Goal: Task Accomplishment & Management: Manage account settings

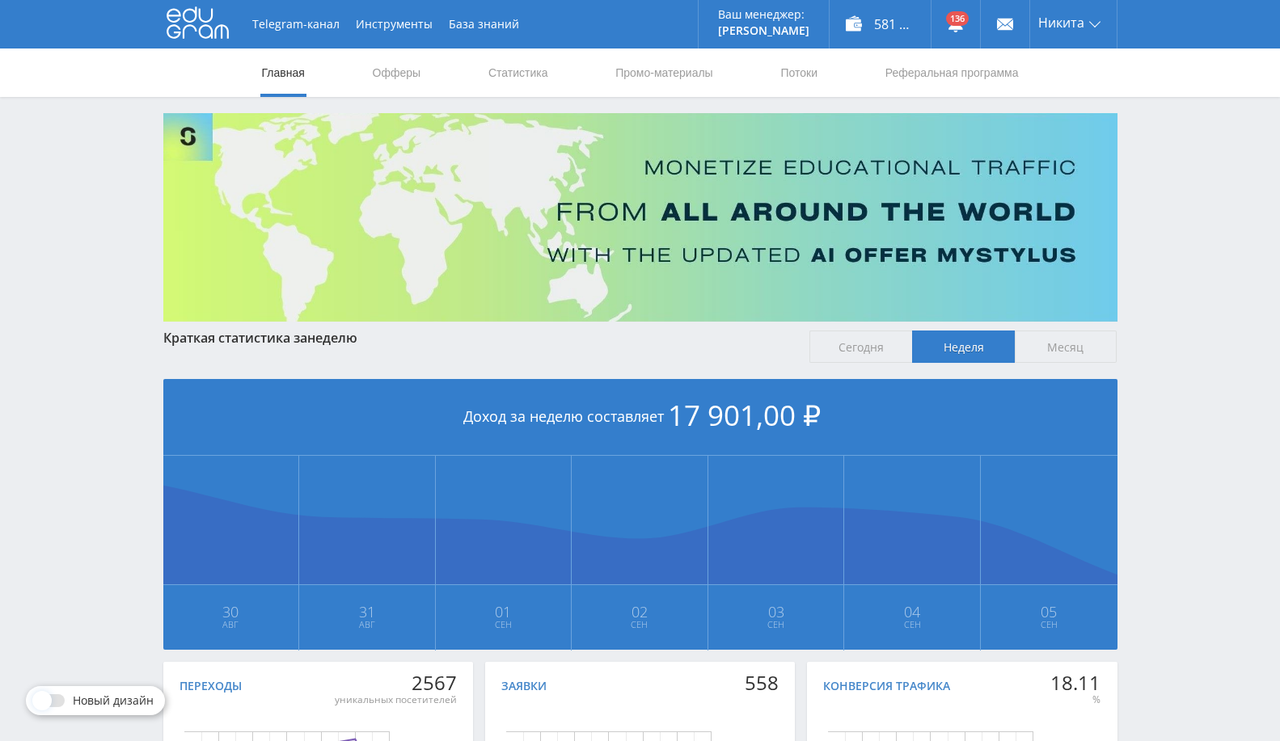
click at [696, 410] on span "17 901,00 ₽" at bounding box center [744, 415] width 153 height 38
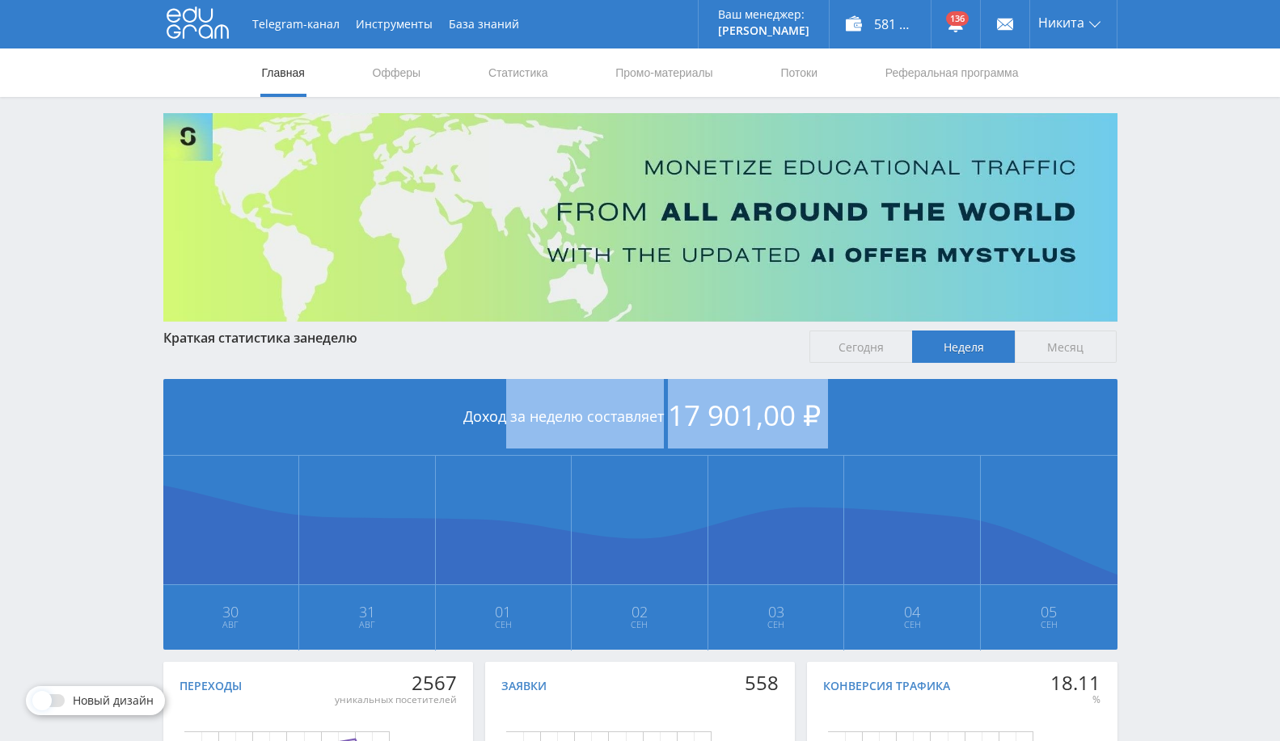
click at [696, 410] on span "17 901,00 ₽" at bounding box center [744, 415] width 153 height 38
click at [993, 410] on div "Доход за неделю составляет 17 901,00 ₽" at bounding box center [640, 417] width 954 height 77
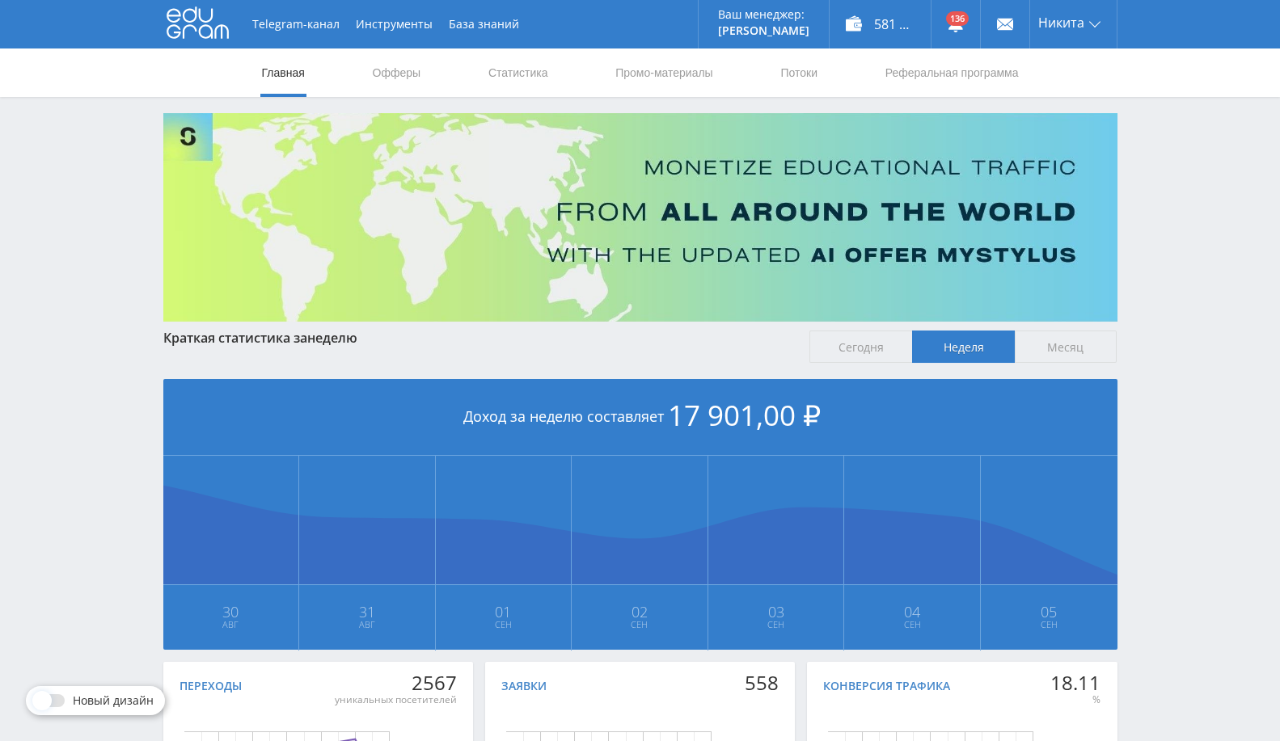
click at [1222, 278] on div "Telegram-канал Инструменты База знаний Ваш менеджер: [PERSON_NAME] Alex Online …" at bounding box center [640, 480] width 1280 height 960
click at [1198, 201] on div "Telegram-канал Инструменты База знаний Ваш менеджер: [PERSON_NAME] Alex Online …" at bounding box center [640, 480] width 1280 height 960
click at [804, 68] on link "Потоки" at bounding box center [799, 73] width 40 height 49
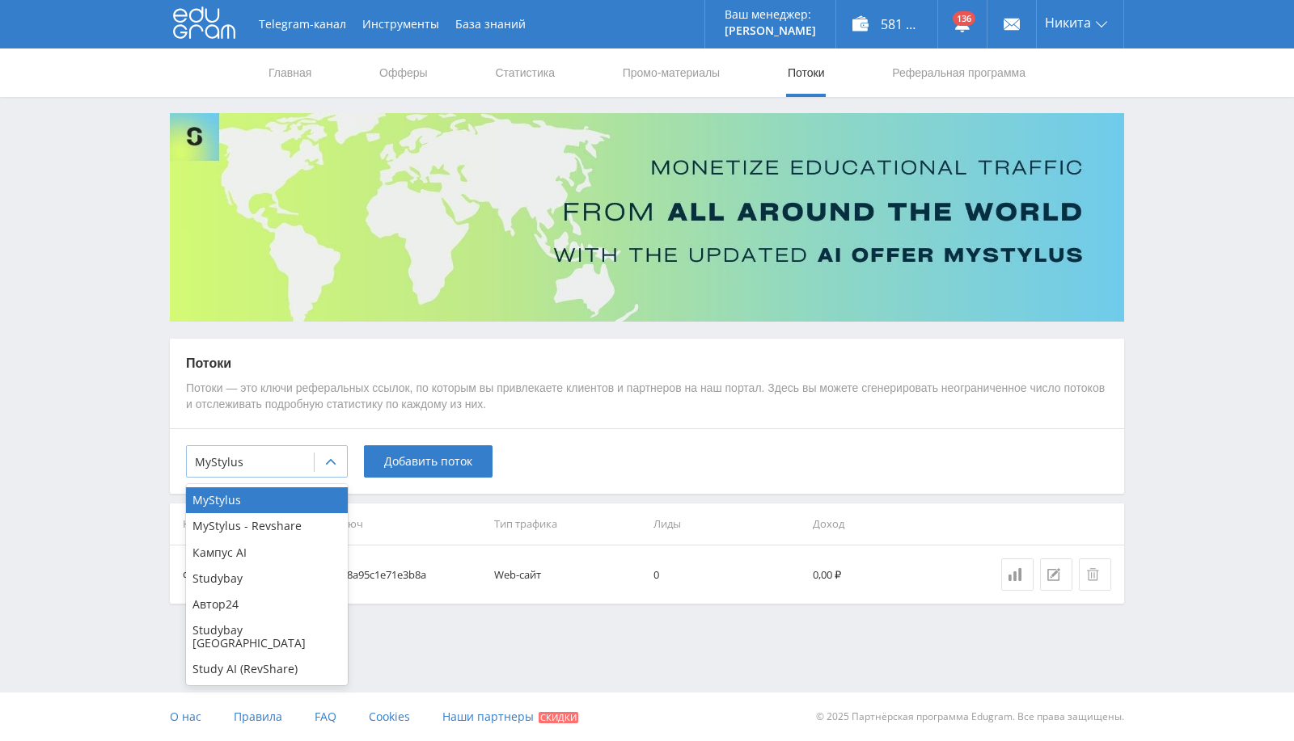
click at [328, 460] on icon at bounding box center [330, 462] width 13 height 13
click at [265, 656] on div "Study AI (RevShare)" at bounding box center [267, 669] width 162 height 26
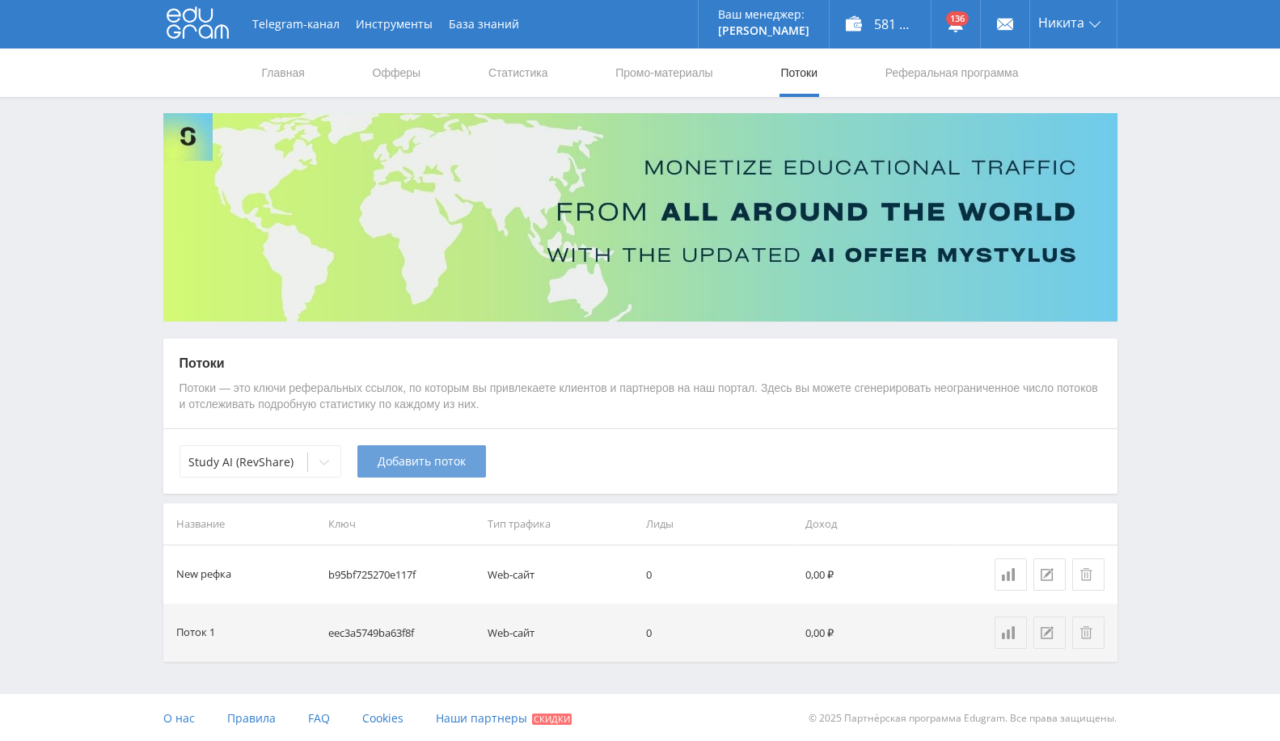
click at [404, 465] on span "Добавить поток" at bounding box center [422, 461] width 88 height 13
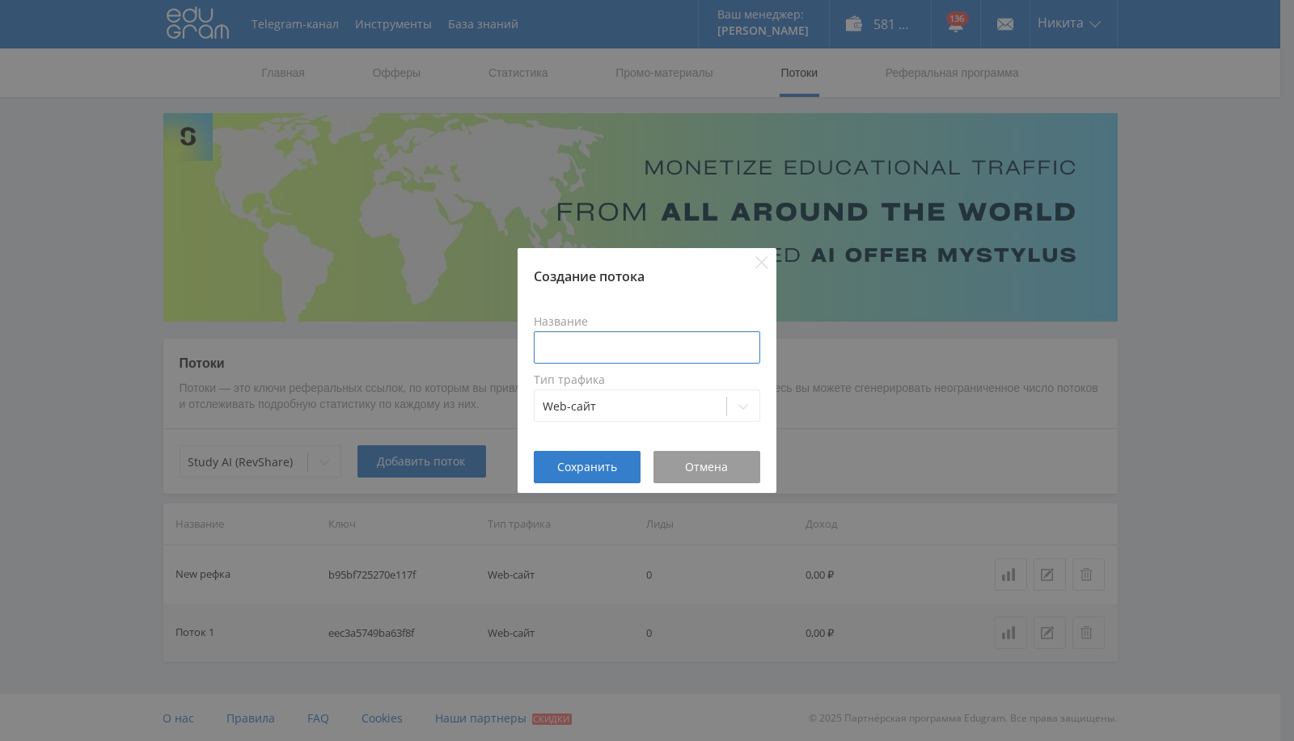
click at [684, 343] on input at bounding box center [647, 347] width 226 height 32
type input "Презентации"
click at [585, 470] on span "Сохранить" at bounding box center [587, 467] width 60 height 13
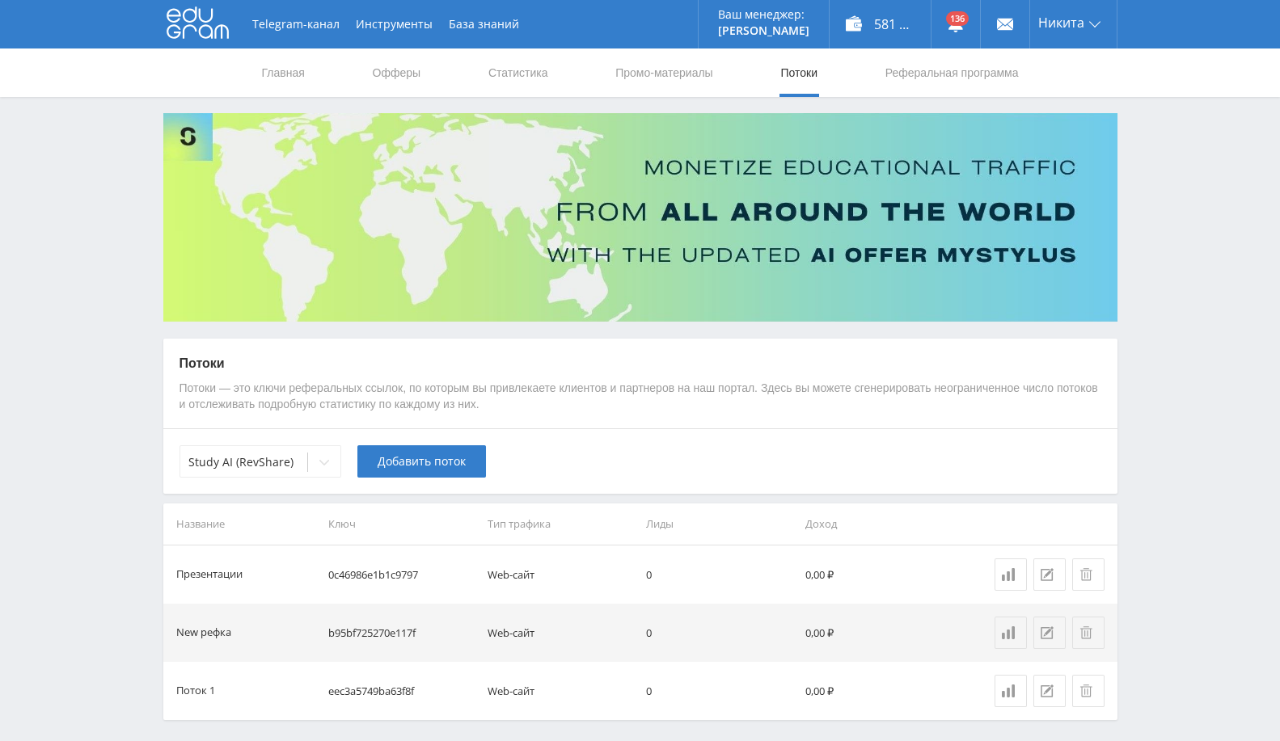
click at [460, 480] on div "Study AI (RevShare) Добавить поток" at bounding box center [640, 460] width 954 height 65
click at [455, 448] on button "Добавить поток" at bounding box center [421, 461] width 129 height 32
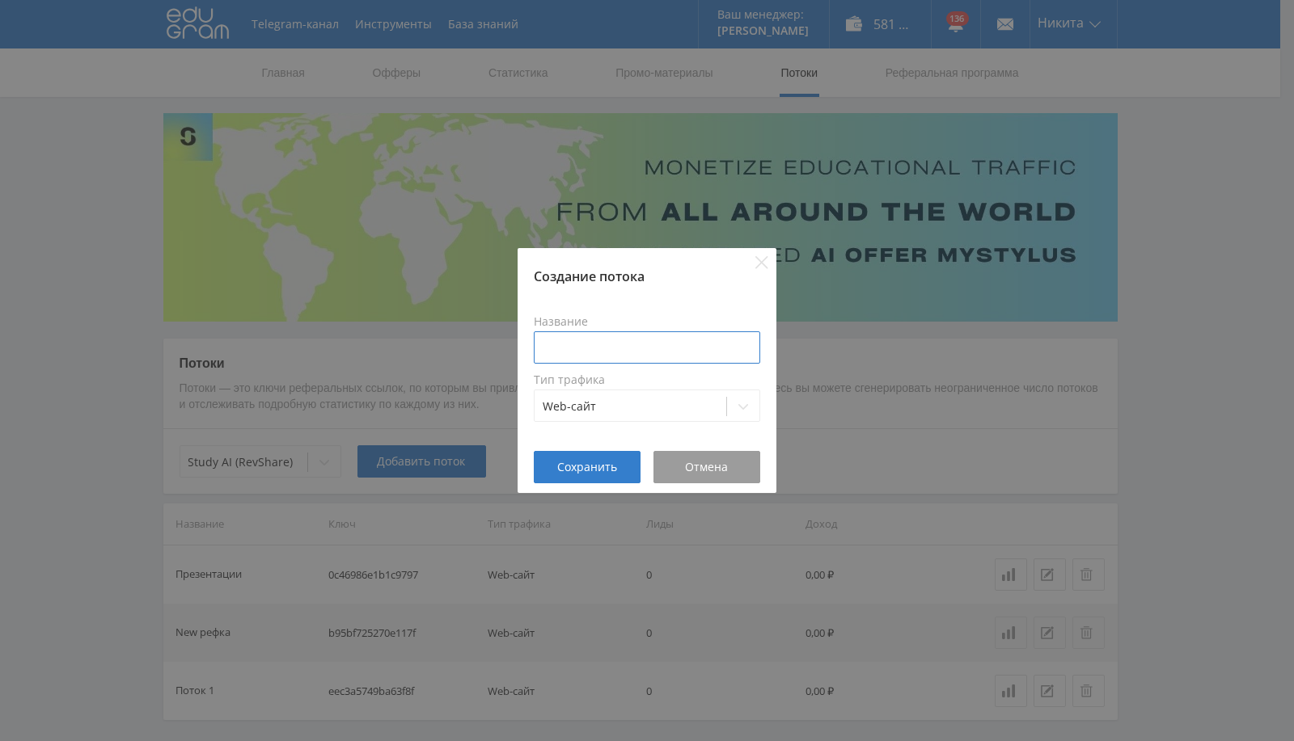
click at [631, 348] on input at bounding box center [647, 347] width 226 height 32
type input "Генерация фото"
click at [588, 475] on button "Сохранить" at bounding box center [587, 467] width 107 height 32
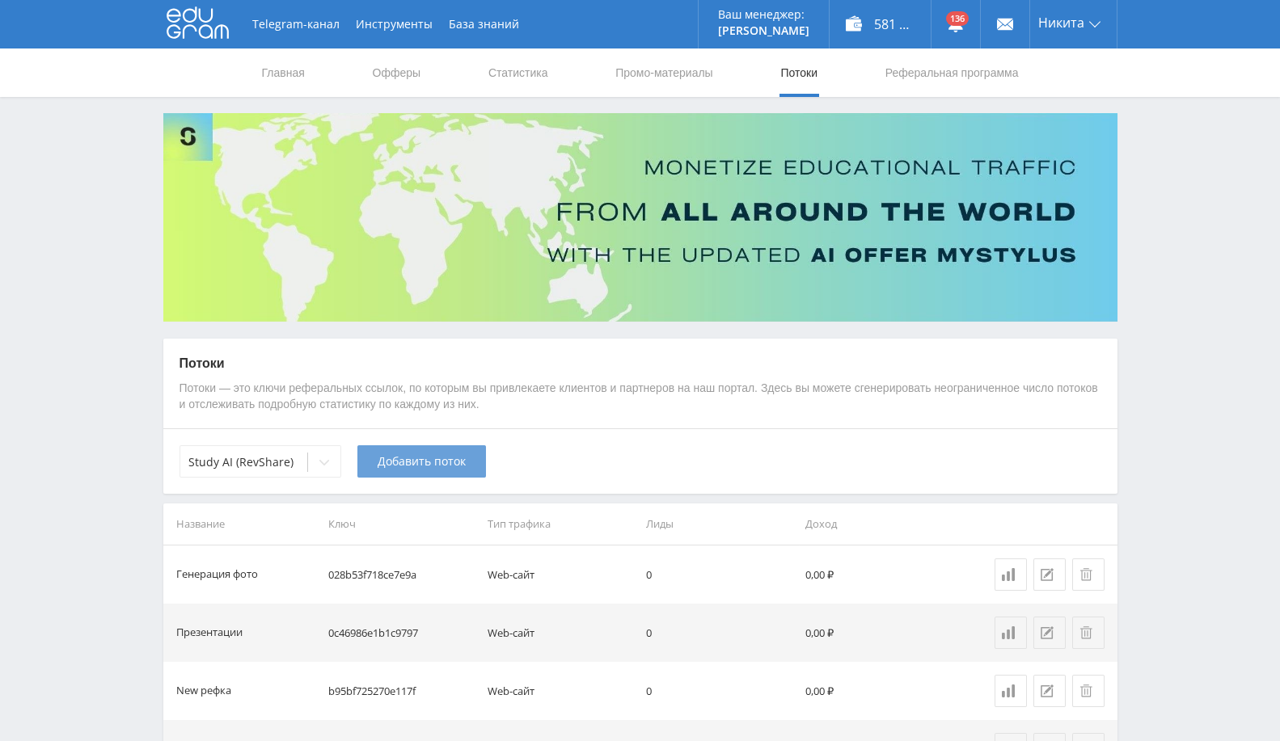
click at [404, 450] on button "Добавить поток" at bounding box center [421, 461] width 129 height 32
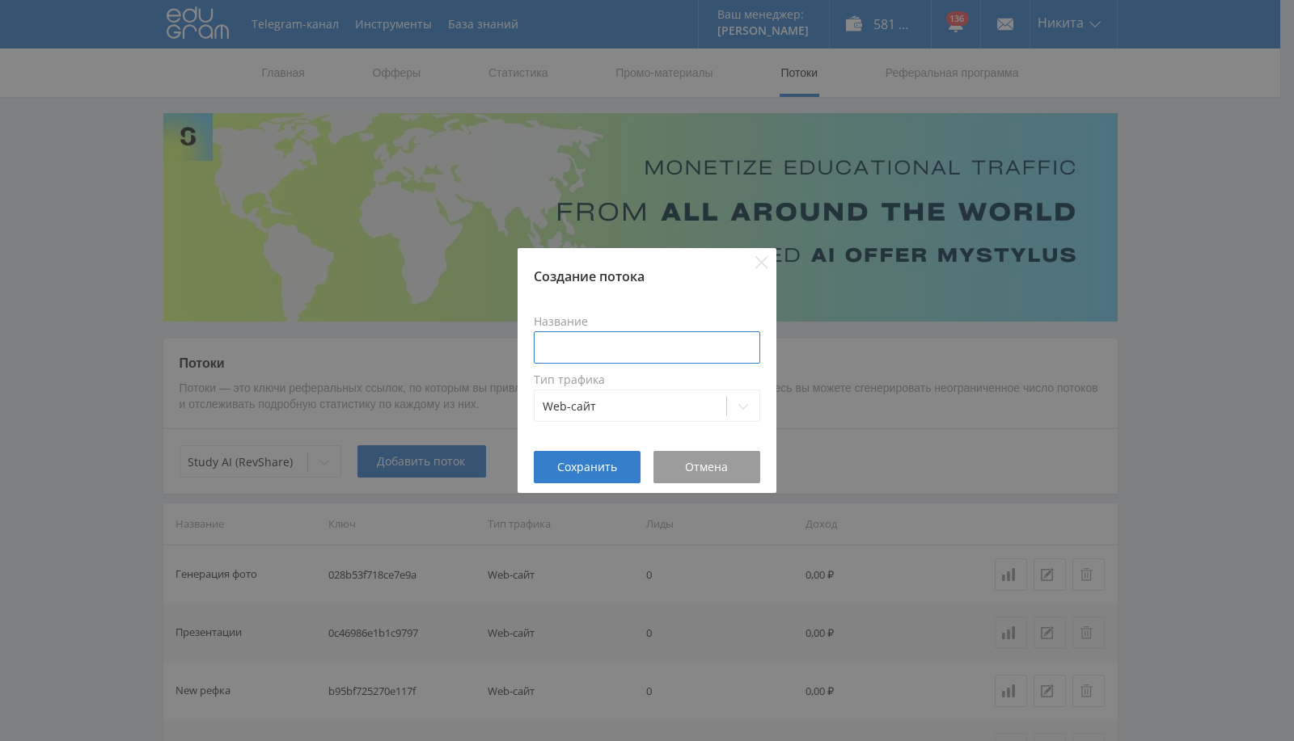
click at [618, 348] on input at bounding box center [647, 347] width 226 height 32
type input "Генерация видео"
click at [593, 475] on button "Сохранить" at bounding box center [587, 467] width 107 height 32
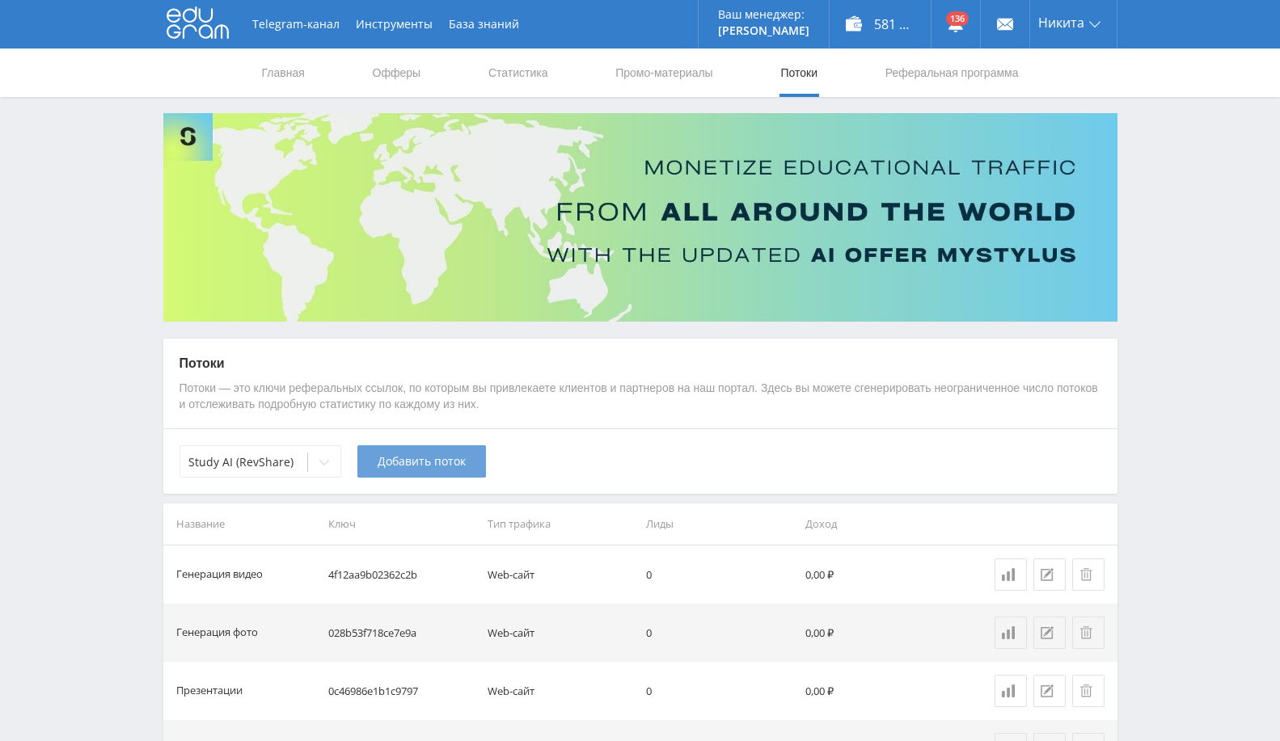
click at [453, 465] on span "Добавить поток" at bounding box center [422, 461] width 88 height 13
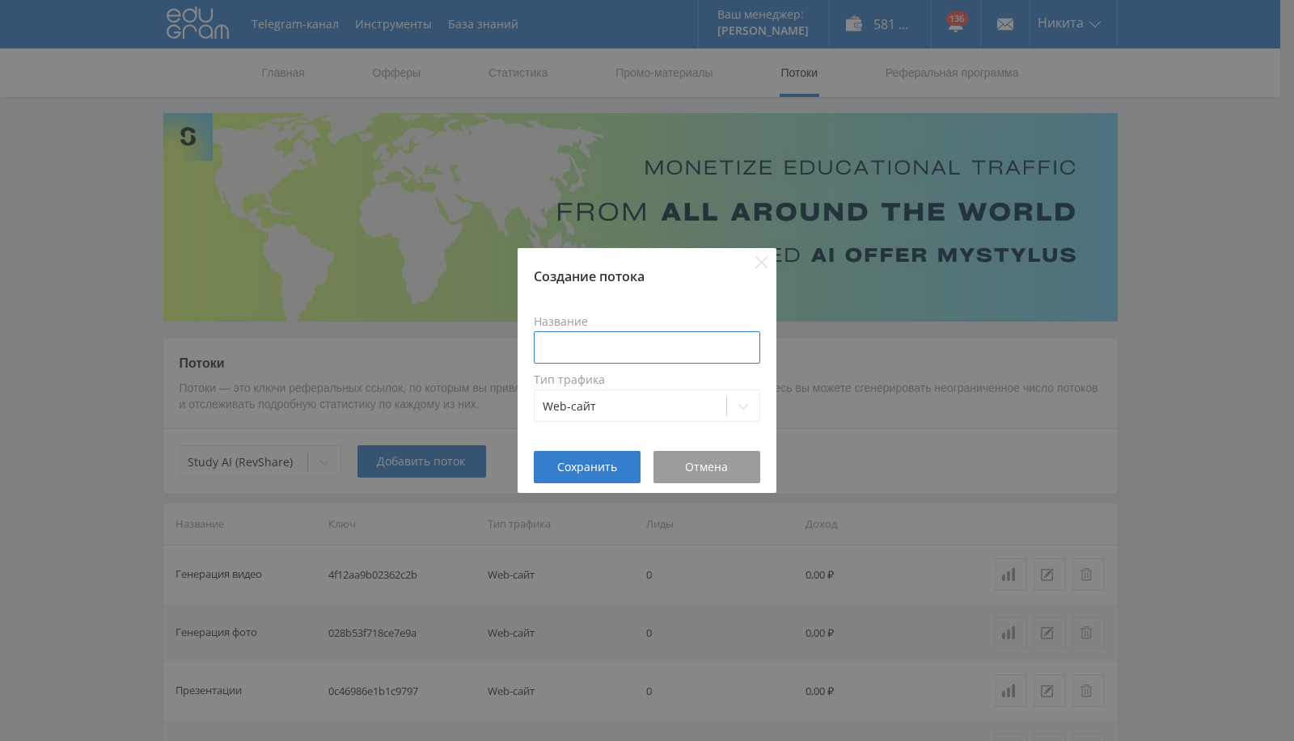
click at [624, 339] on input at bounding box center [647, 347] width 226 height 32
type input "ChatGPT5"
click at [598, 461] on span "Сохранить" at bounding box center [587, 467] width 60 height 13
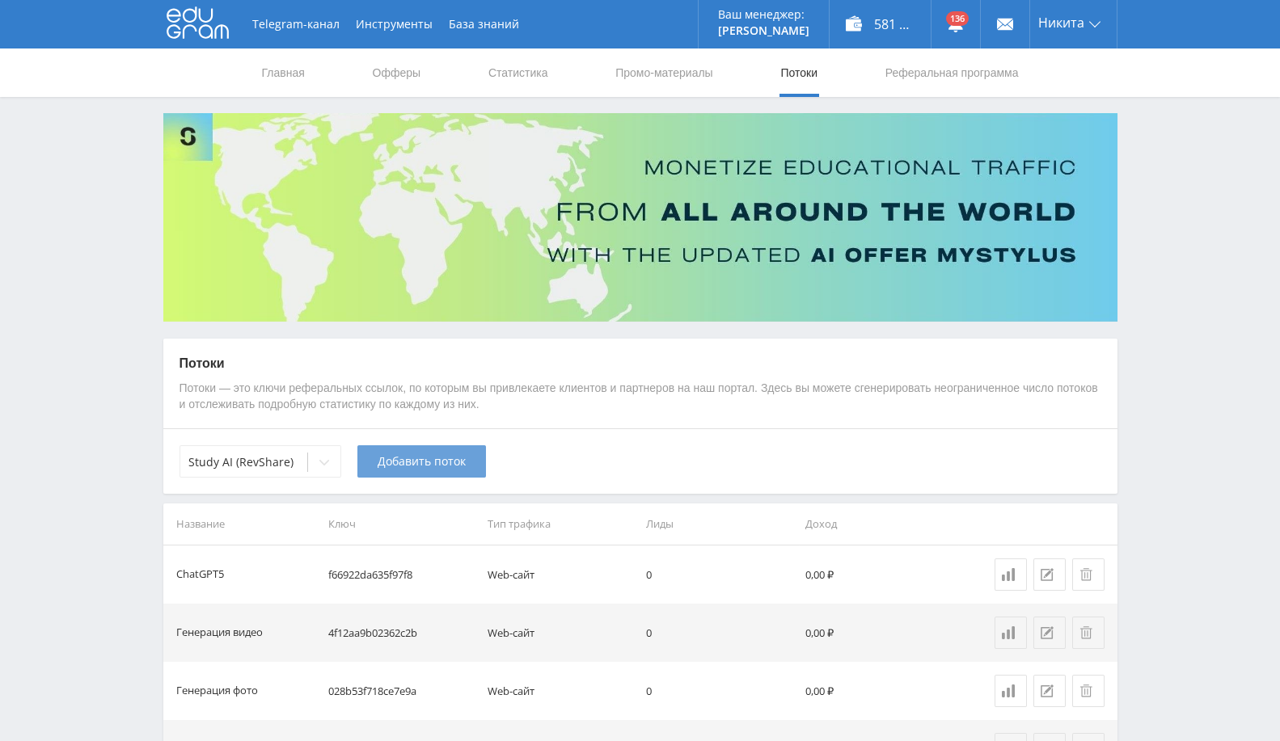
click at [439, 465] on span "Добавить поток" at bounding box center [422, 461] width 88 height 13
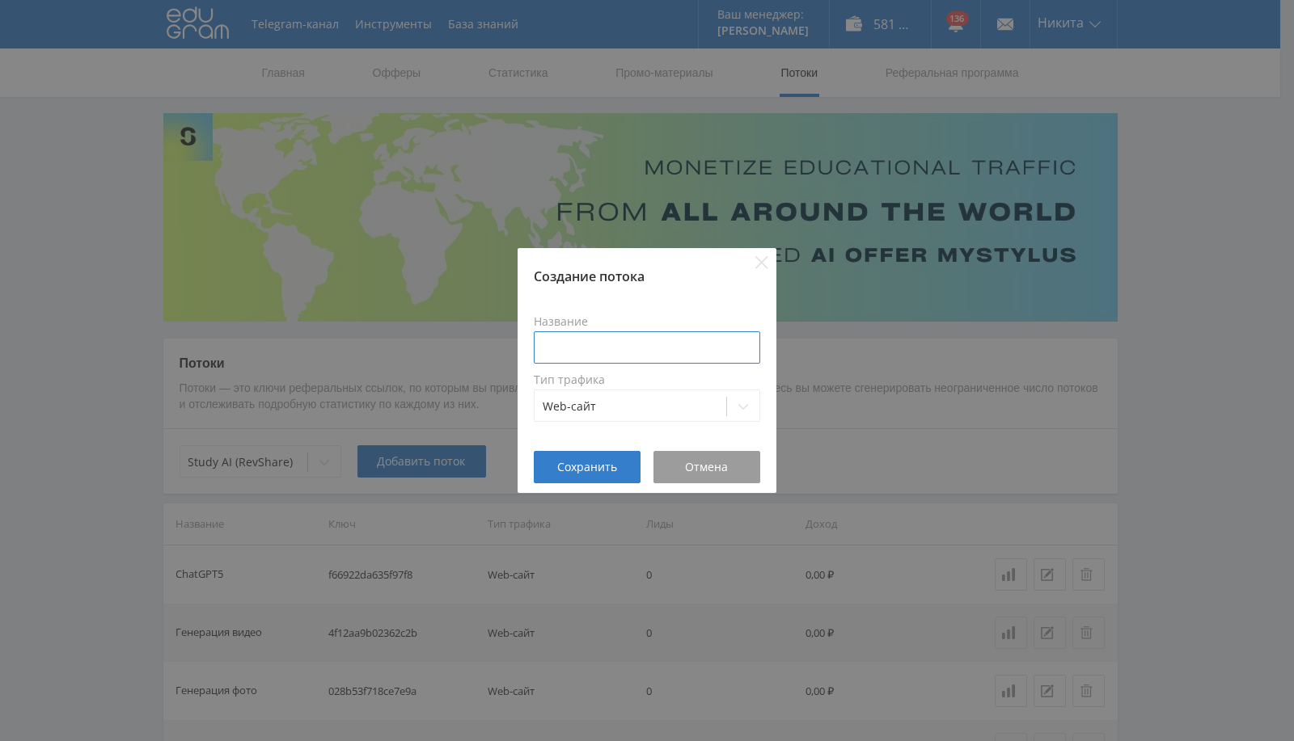
click at [594, 340] on input at bounding box center [647, 347] width 226 height 32
type input "Suno"
click at [591, 464] on span "Сохранить" at bounding box center [587, 467] width 60 height 13
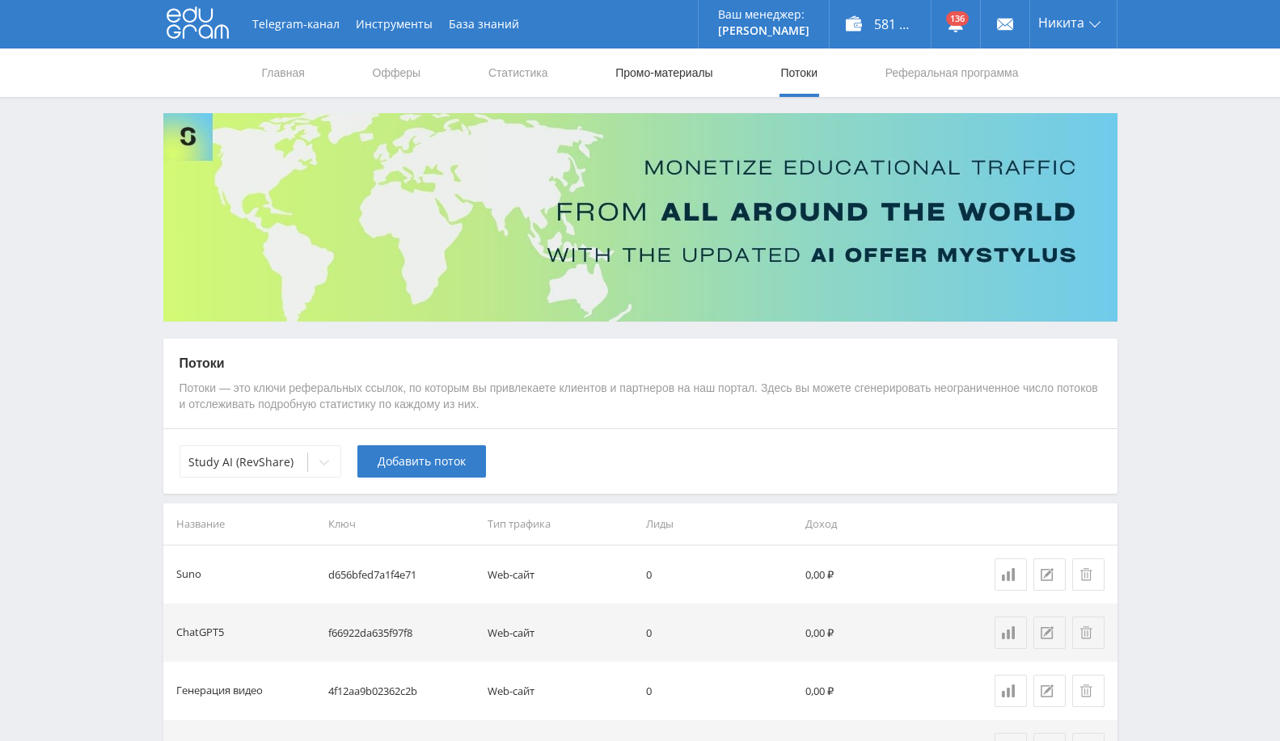
click at [688, 74] on link "Промо-материалы" at bounding box center [664, 73] width 100 height 49
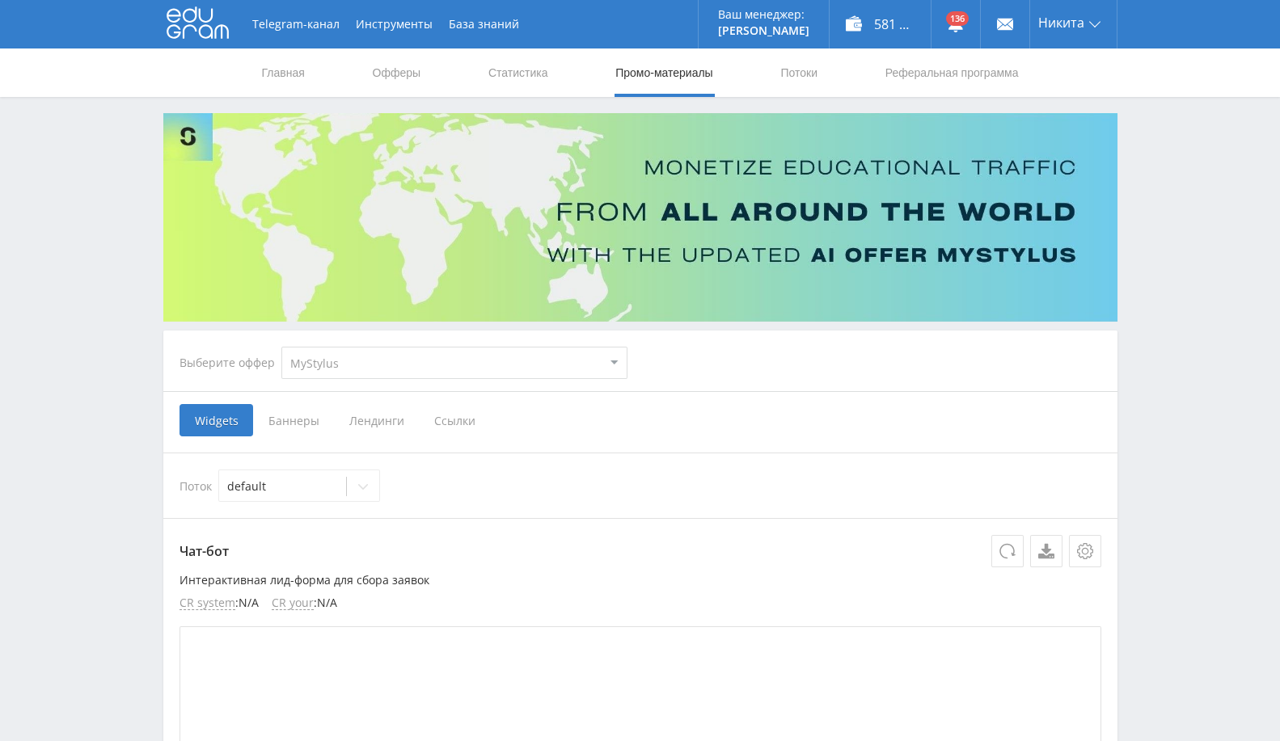
drag, startPoint x: 397, startPoint y: 365, endPoint x: 402, endPoint y: 378, distance: 13.8
click at [397, 365] on select "MyStylus MyStylus - Revshare Кампус AI Studybay Автор24 Studybay [GEOGRAPHIC_DA…" at bounding box center [454, 363] width 346 height 32
select select "376"
click at [281, 347] on select "MyStylus MyStylus - Revshare Кампус AI Studybay Автор24 Studybay [GEOGRAPHIC_DA…" at bounding box center [454, 363] width 346 height 32
select select "376"
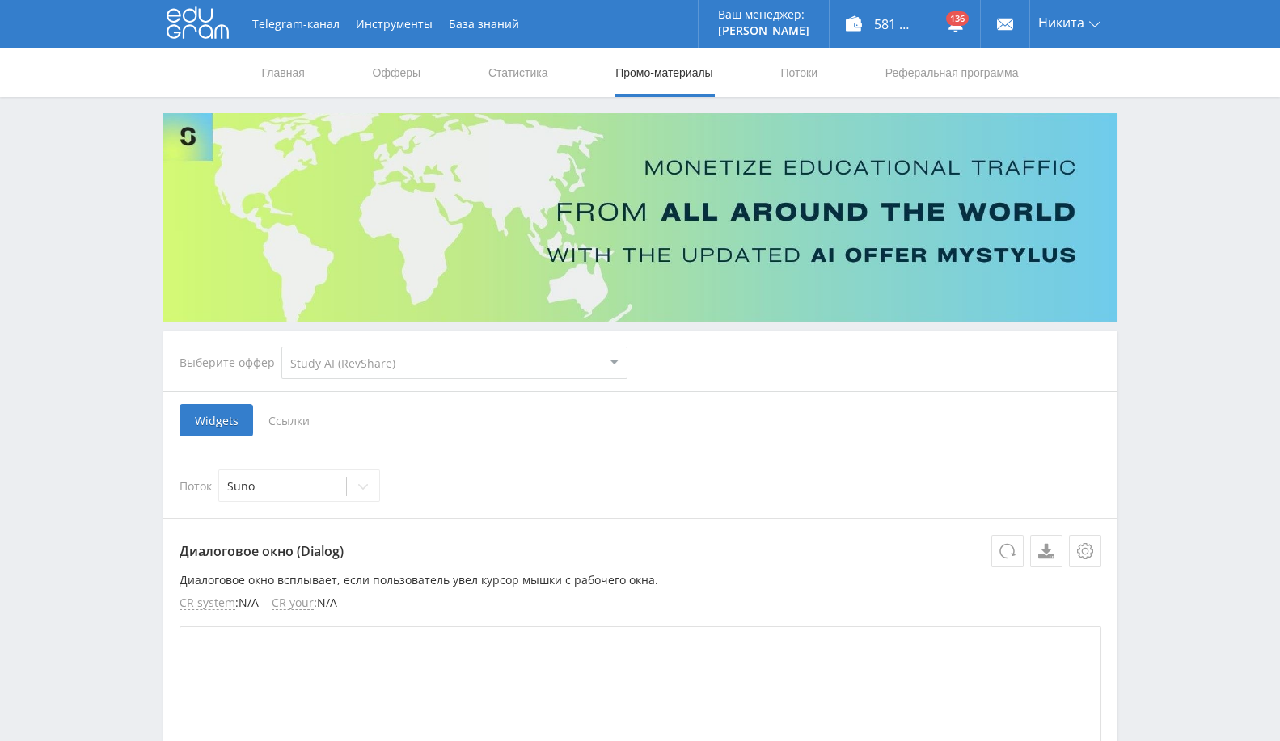
click at [427, 407] on div "Widgets Ссылки" at bounding box center [640, 420] width 922 height 32
click at [296, 420] on span "Ссылки" at bounding box center [289, 420] width 72 height 32
click at [0, 0] on input "Ссылки" at bounding box center [0, 0] width 0 height 0
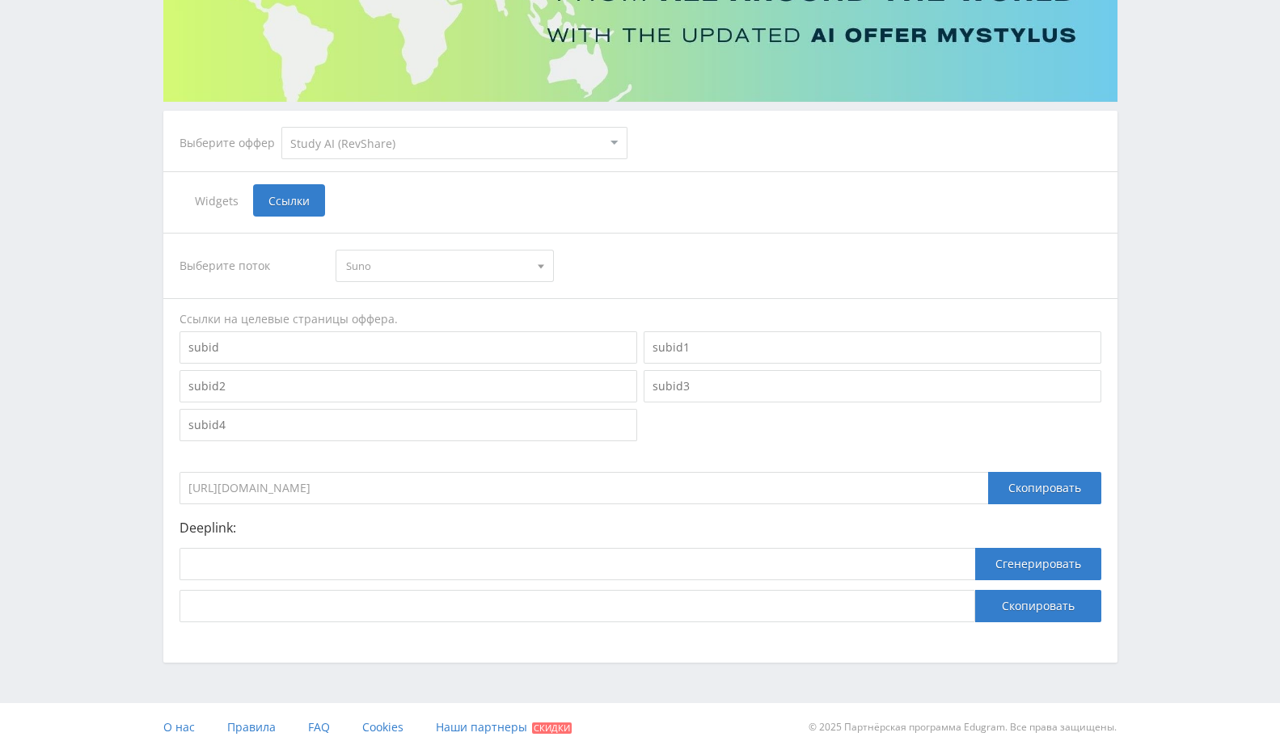
scroll to position [230, 0]
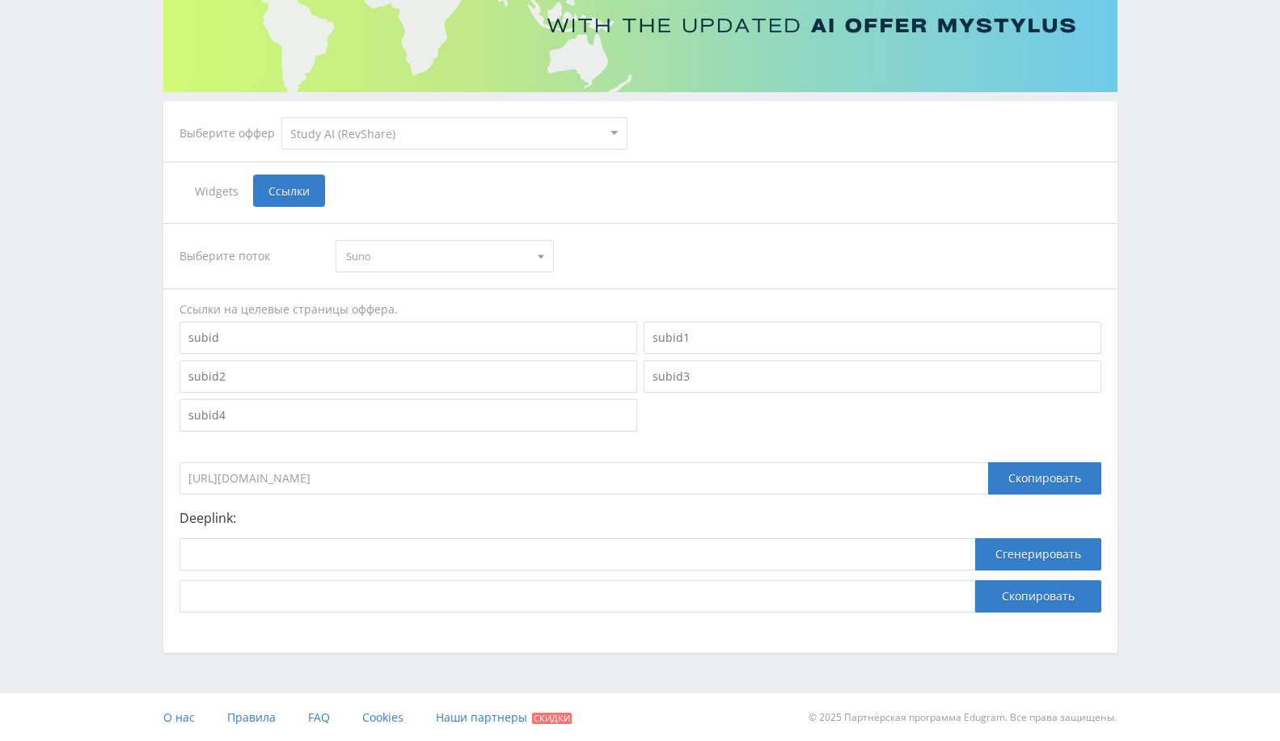
drag, startPoint x: 416, startPoint y: 574, endPoint x: 420, endPoint y: 566, distance: 9.0
click at [415, 574] on div at bounding box center [577, 559] width 796 height 42
click at [424, 564] on input at bounding box center [577, 554] width 796 height 32
click at [309, 559] on input at bounding box center [577, 554] width 796 height 32
paste input "[URL]"
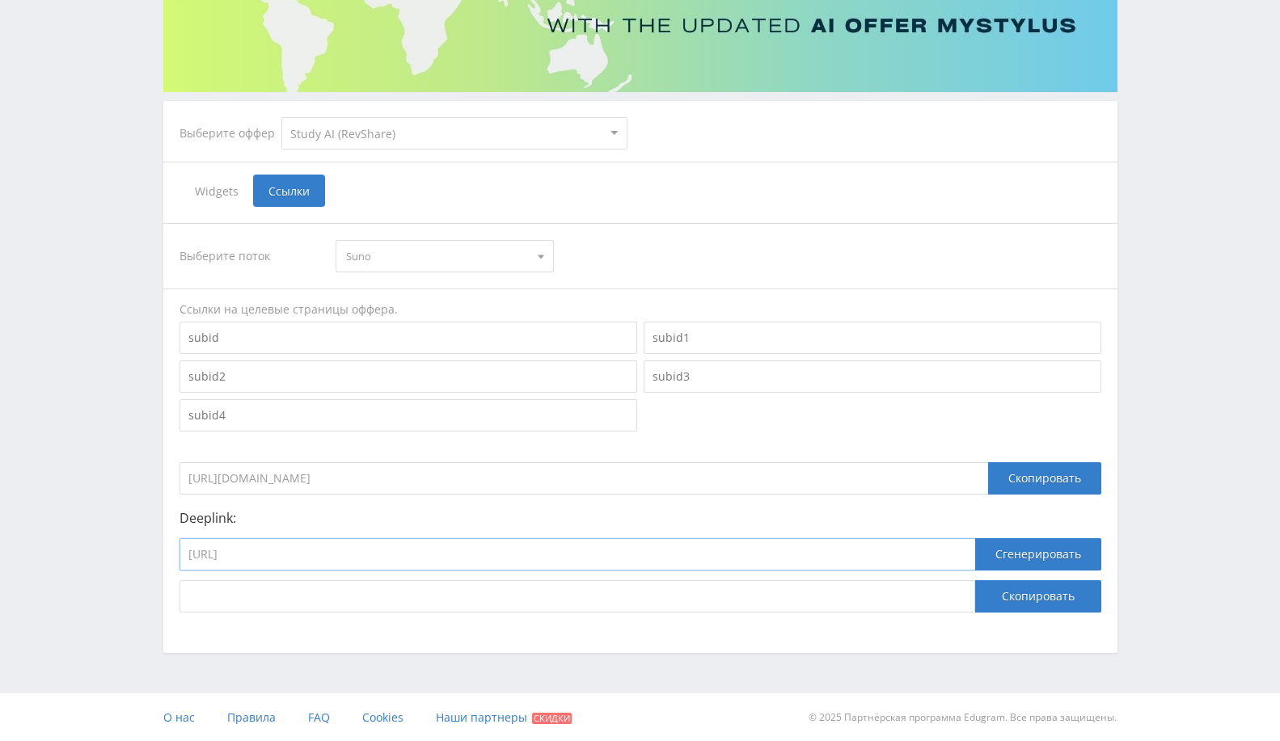
type input "[URL]"
click at [1060, 576] on div "Сгенерировать" at bounding box center [1038, 559] width 126 height 42
click at [1061, 556] on button "Сгенерировать" at bounding box center [1038, 554] width 126 height 32
click at [1023, 597] on button "Скопировать" at bounding box center [1038, 596] width 126 height 32
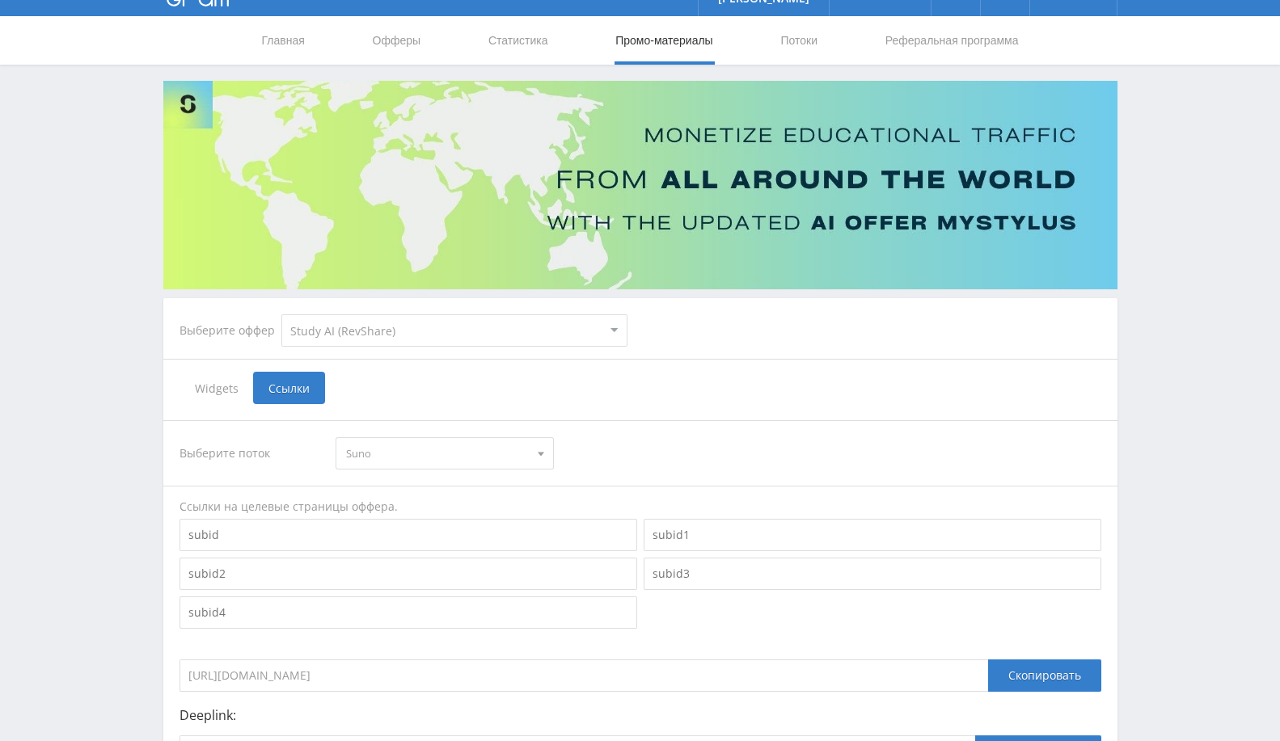
scroll to position [0, 0]
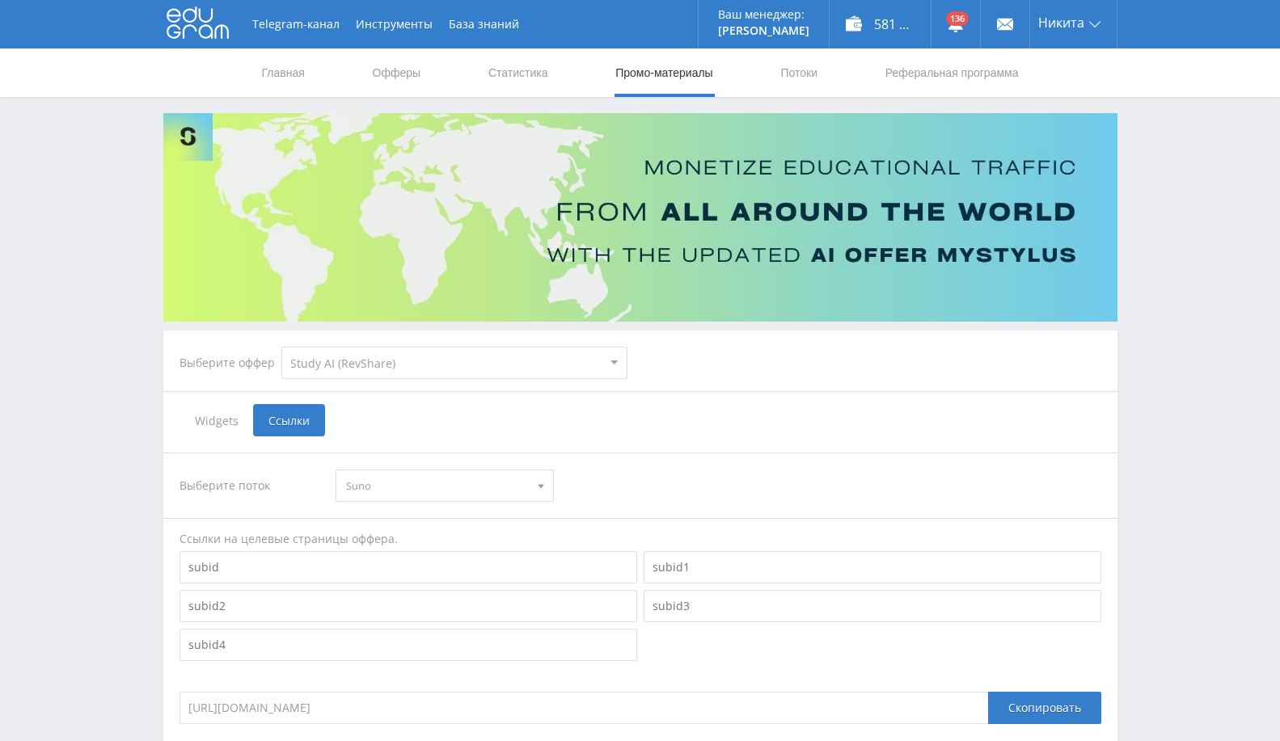
click at [529, 357] on select "MyStylus MyStylus - Revshare Кампус AI Studybay Автор24 Studybay [GEOGRAPHIC_DA…" at bounding box center [454, 363] width 346 height 32
click at [281, 347] on select "MyStylus MyStylus - Revshare Кампус AI Studybay Автор24 Studybay [GEOGRAPHIC_DA…" at bounding box center [454, 363] width 346 height 32
click at [399, 488] on span "Suno" at bounding box center [437, 486] width 183 height 31
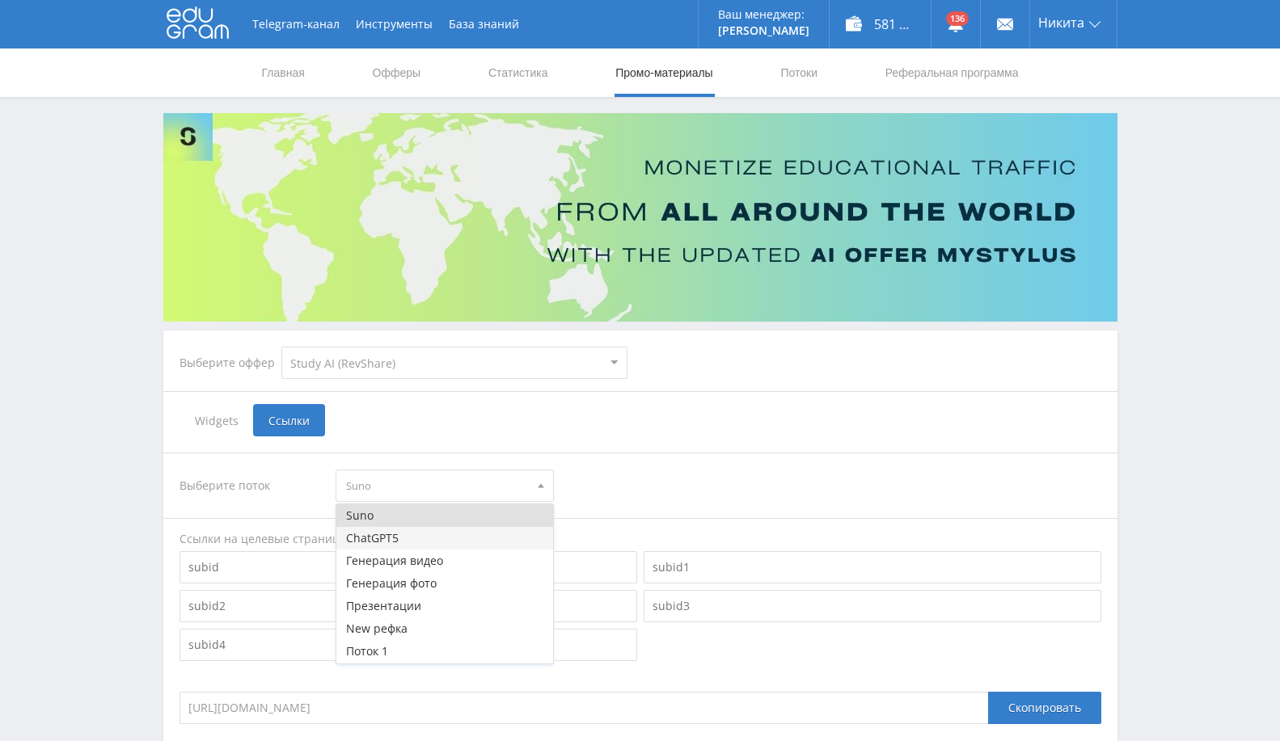
click at [390, 539] on button "ChatGPT5" at bounding box center [444, 538] width 217 height 23
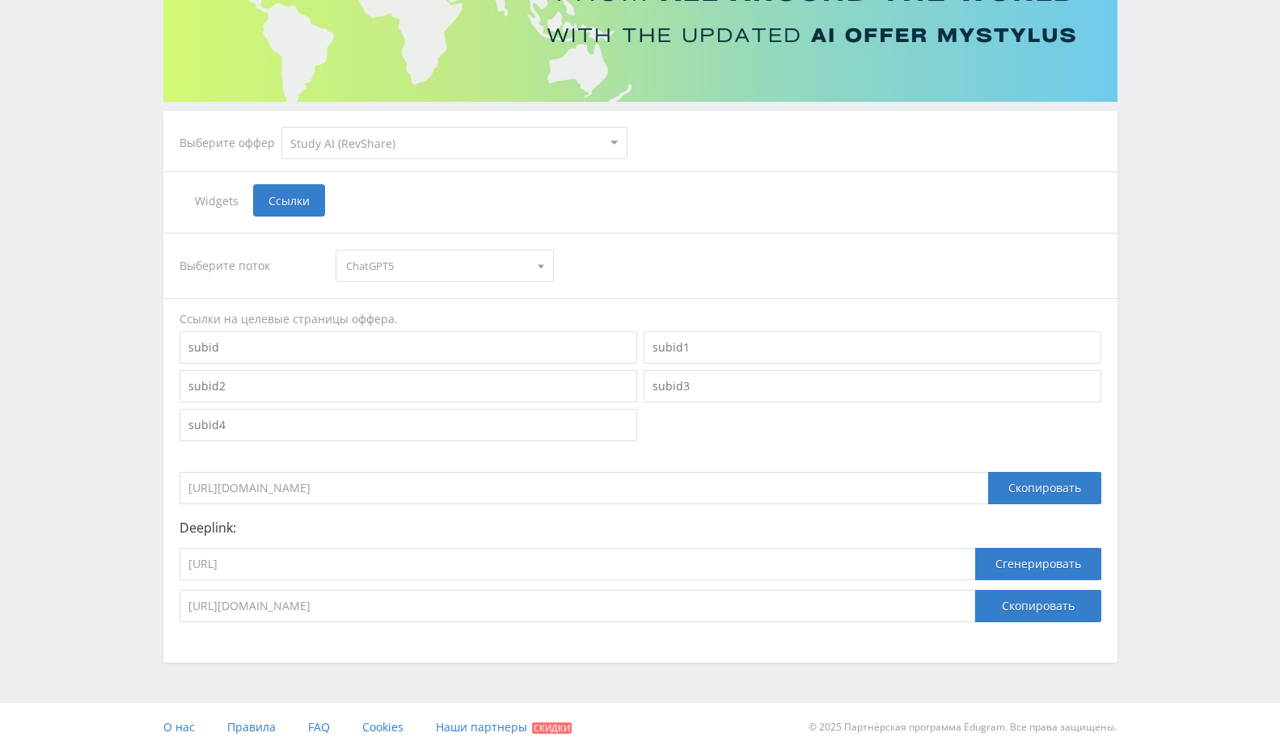
scroll to position [230, 0]
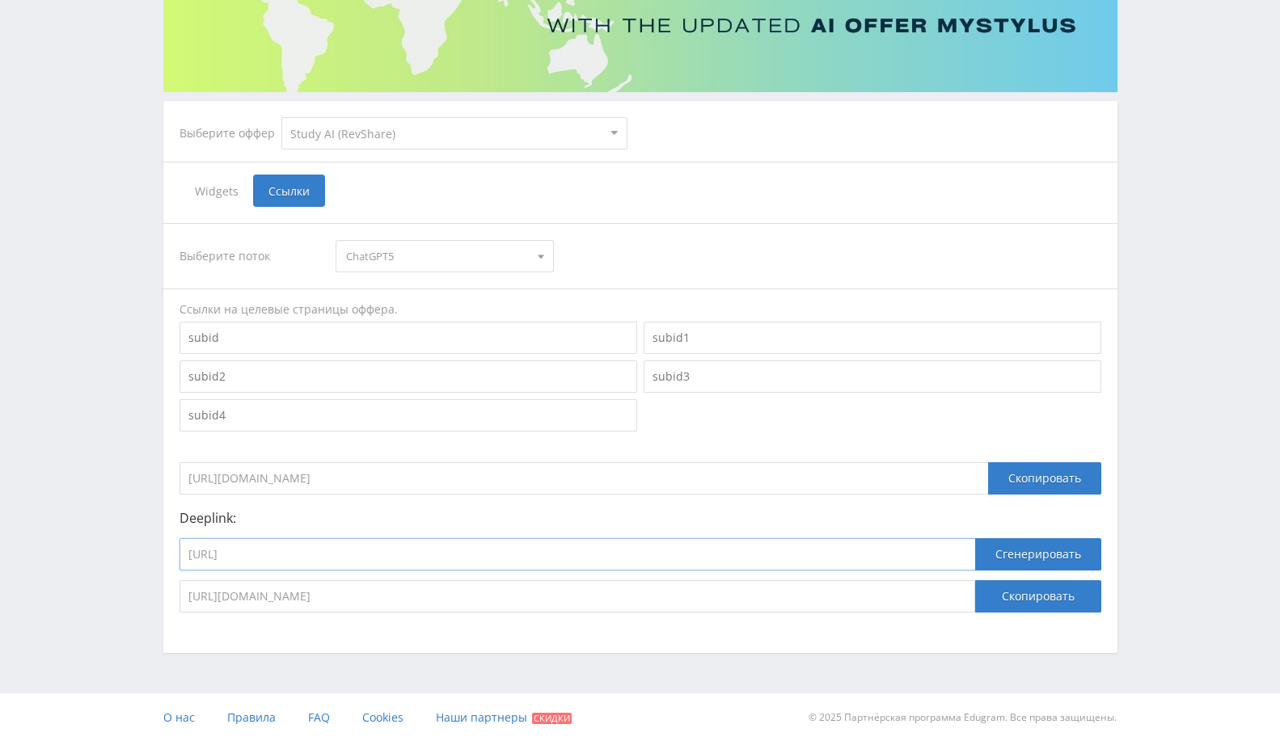
drag, startPoint x: 480, startPoint y: 549, endPoint x: 0, endPoint y: 488, distance: 484.2
click at [0, 488] on div "Telegram-канал Инструменты База знаний Ваш менеджер: [PERSON_NAME] Alex Online …" at bounding box center [640, 256] width 1280 height 972
paste input "chat_gpt5"
type input "[URL]"
click at [459, 588] on input "[URL][DOMAIN_NAME]" at bounding box center [577, 596] width 796 height 32
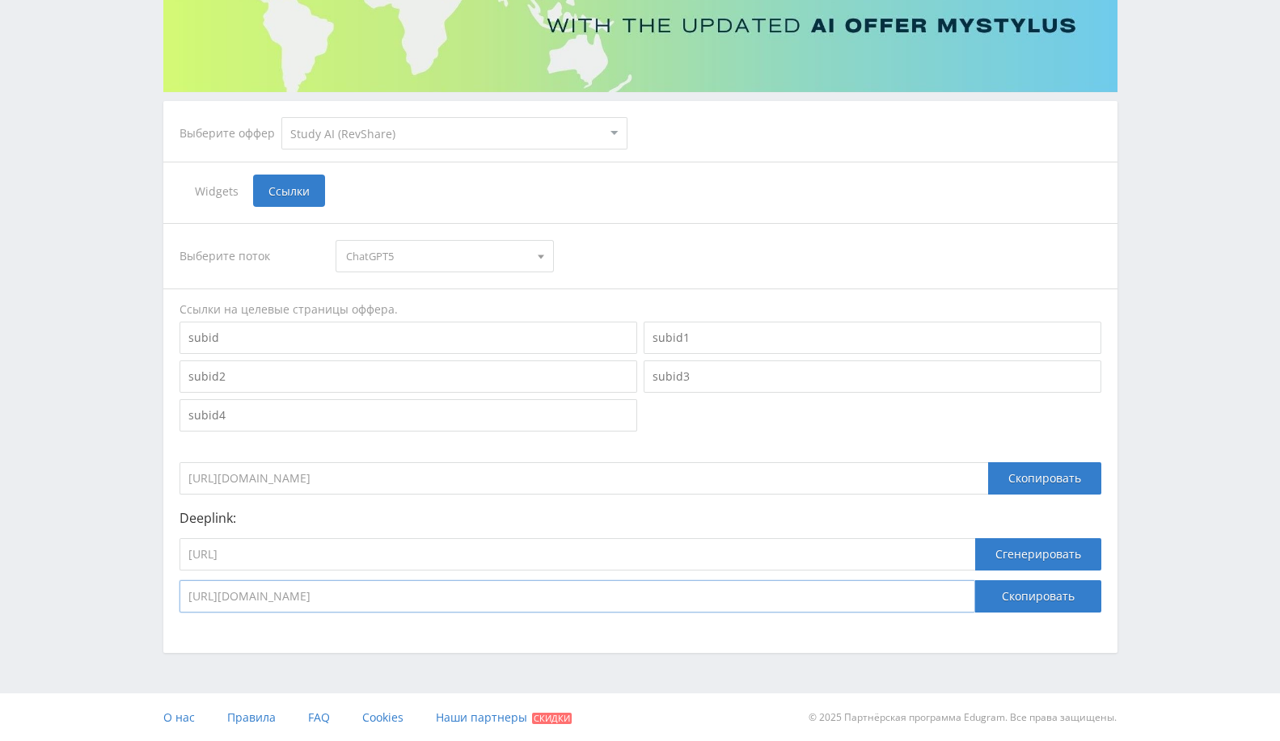
click at [459, 588] on input "[URL][DOMAIN_NAME]" at bounding box center [577, 596] width 796 height 32
click at [1040, 551] on button "Сгенерировать" at bounding box center [1038, 554] width 126 height 32
click at [1041, 551] on button "Сгенерировать" at bounding box center [1038, 554] width 126 height 32
click at [1032, 595] on button "Скопировать" at bounding box center [1038, 596] width 126 height 32
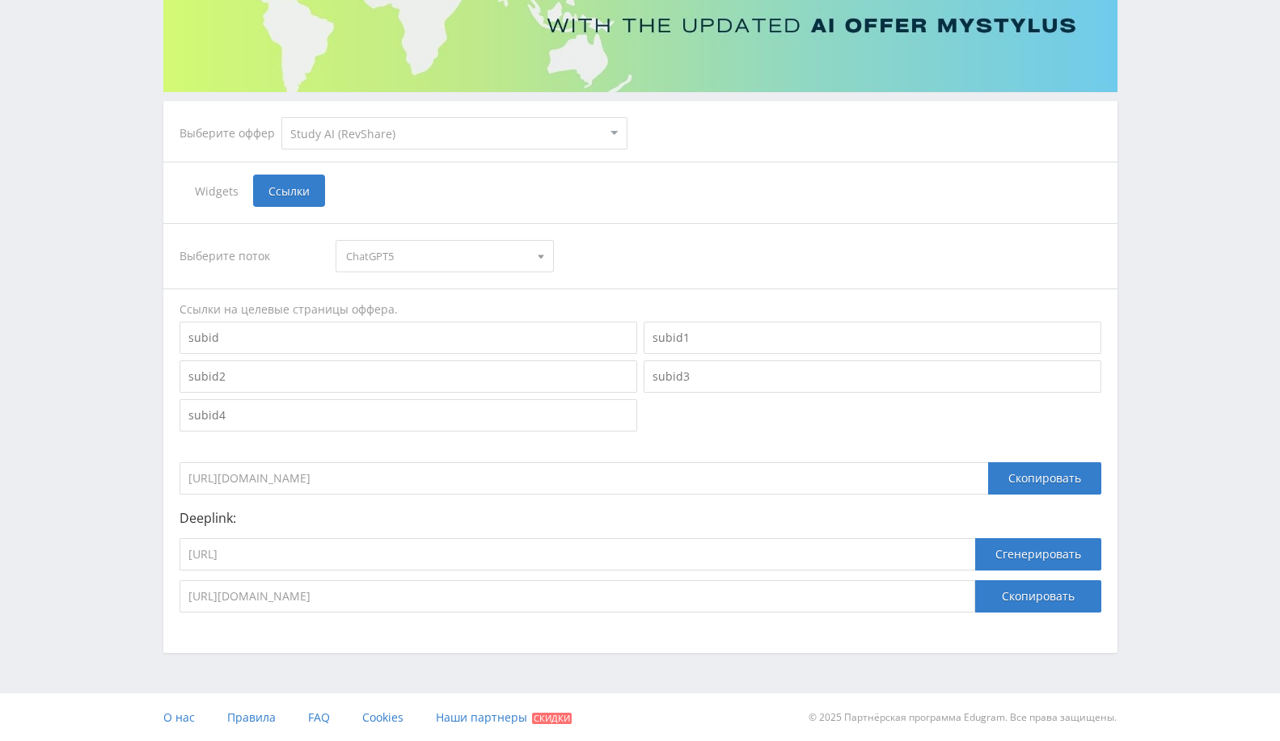
click at [456, 243] on span "ChatGPT5" at bounding box center [437, 256] width 183 height 31
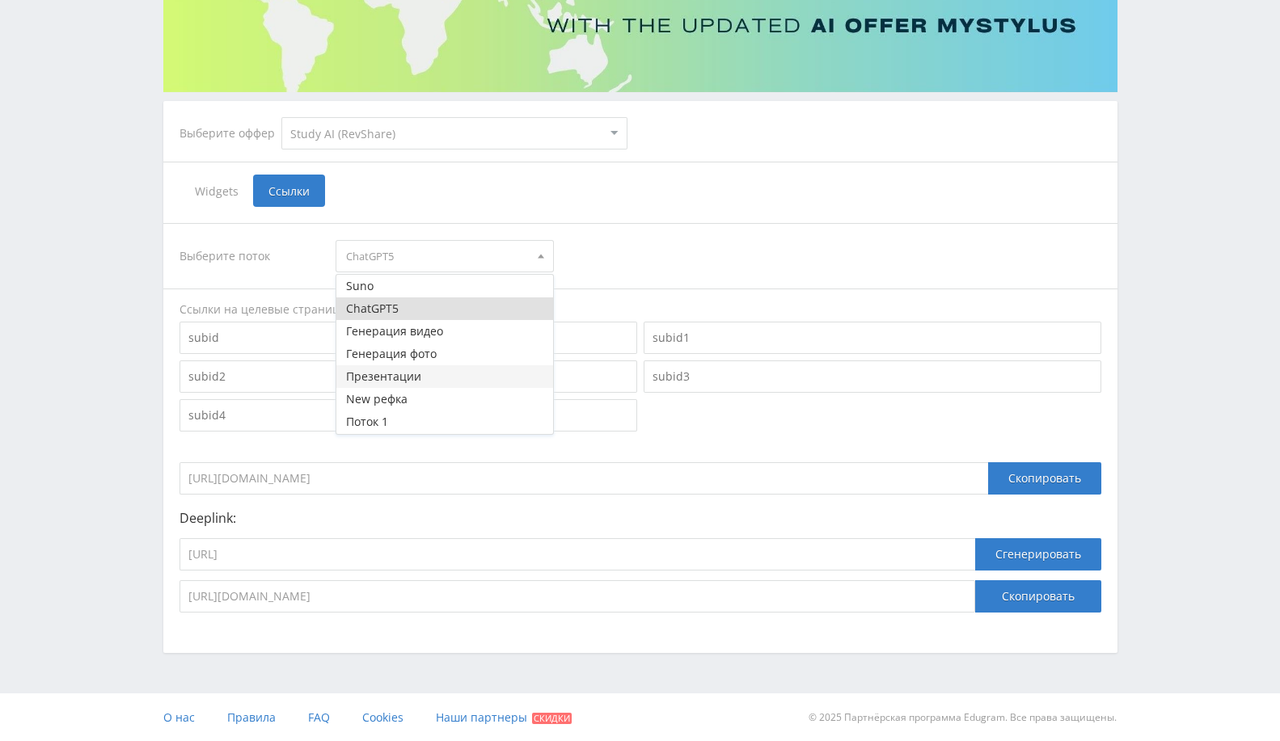
click at [416, 370] on button "Презентации" at bounding box center [444, 376] width 217 height 23
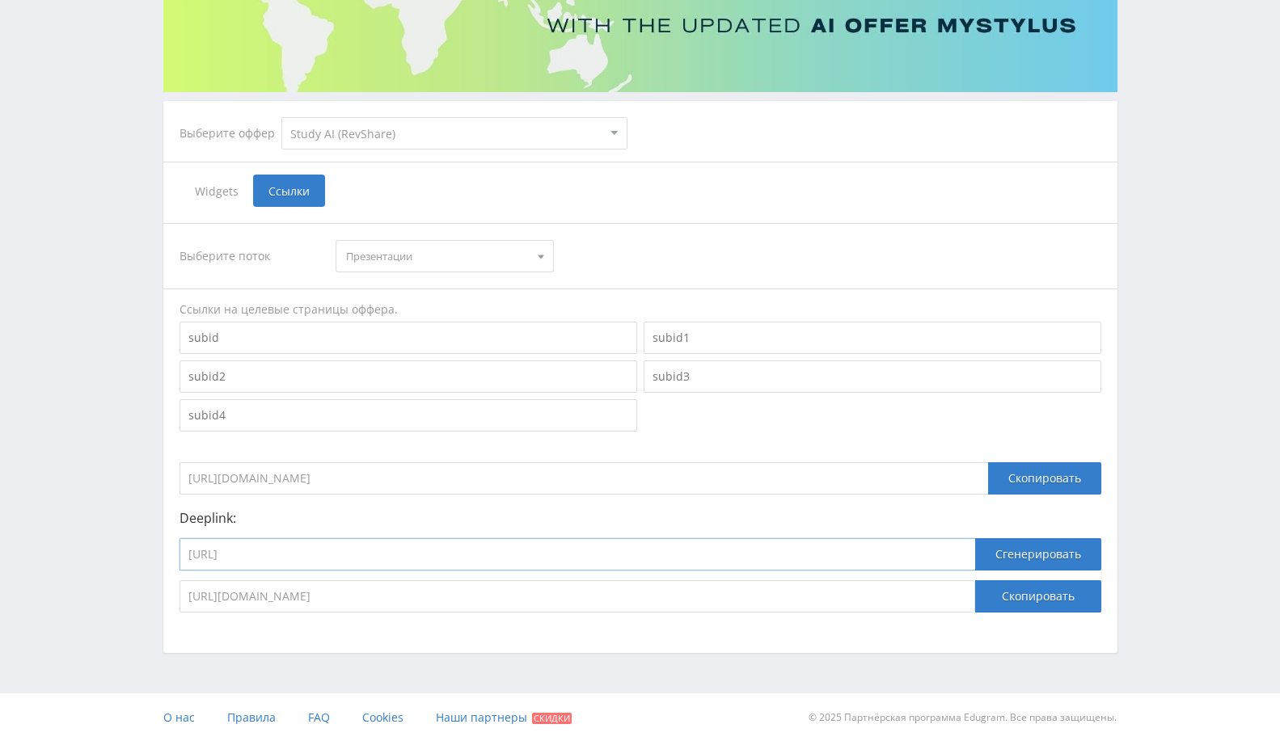
click at [632, 559] on input "[URL]" at bounding box center [577, 554] width 796 height 32
paste input "generate_presentation_plus_bot"
type input "[URL]"
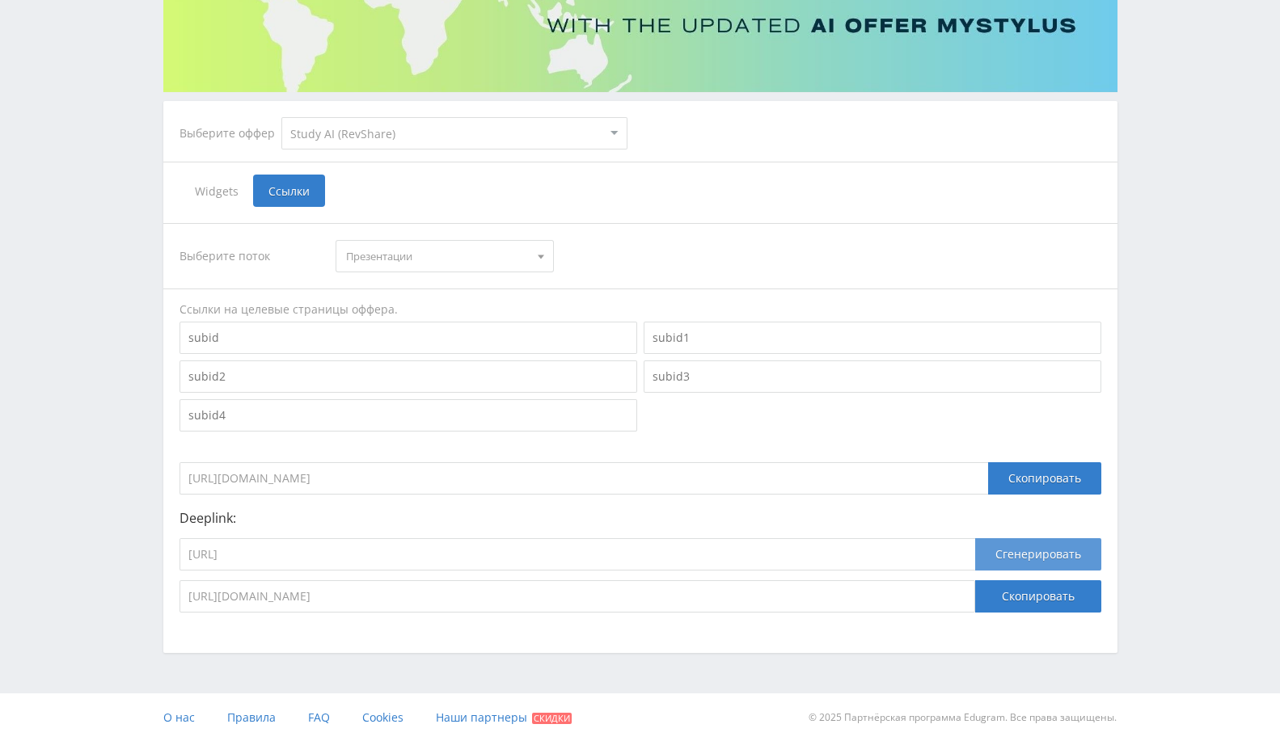
click at [1041, 559] on button "Сгенерировать" at bounding box center [1038, 554] width 126 height 32
click at [1034, 596] on button "Скопировать" at bounding box center [1038, 596] width 126 height 32
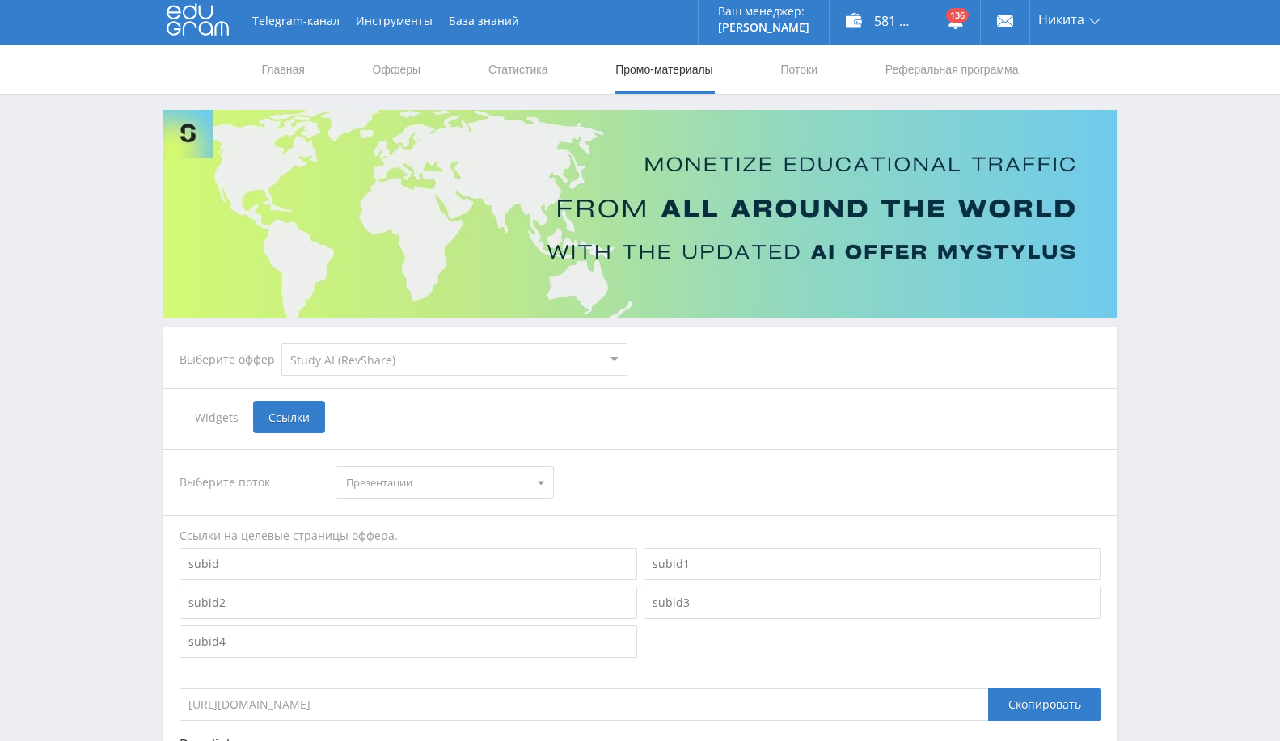
scroll to position [0, 0]
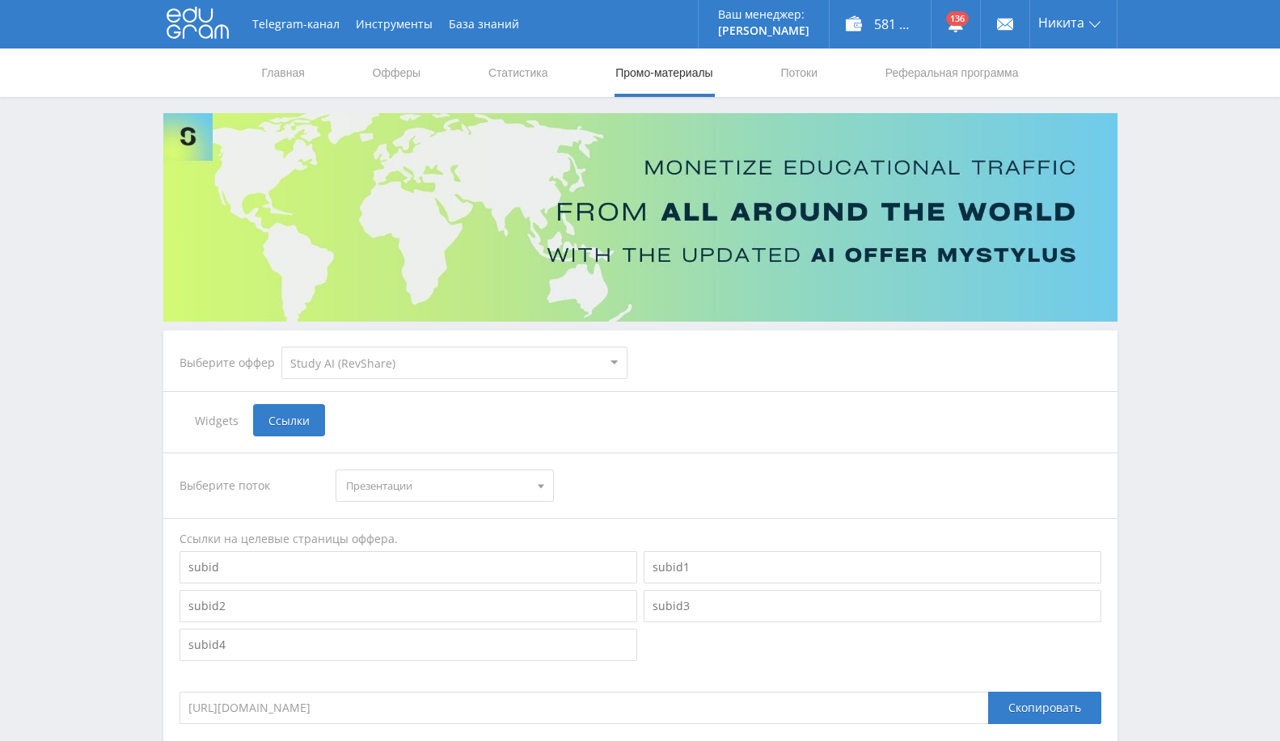
click at [437, 477] on span "Презентации" at bounding box center [437, 486] width 183 height 31
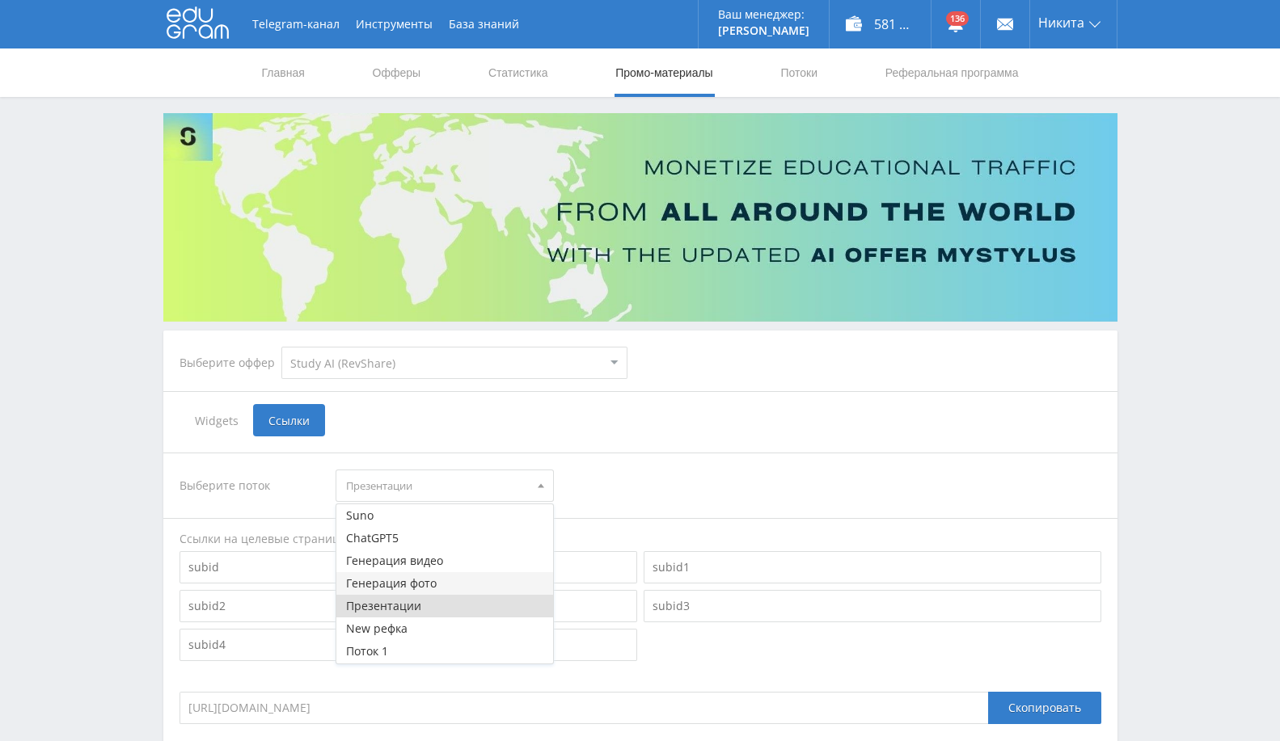
click at [418, 580] on button "Генерация фото" at bounding box center [444, 583] width 217 height 23
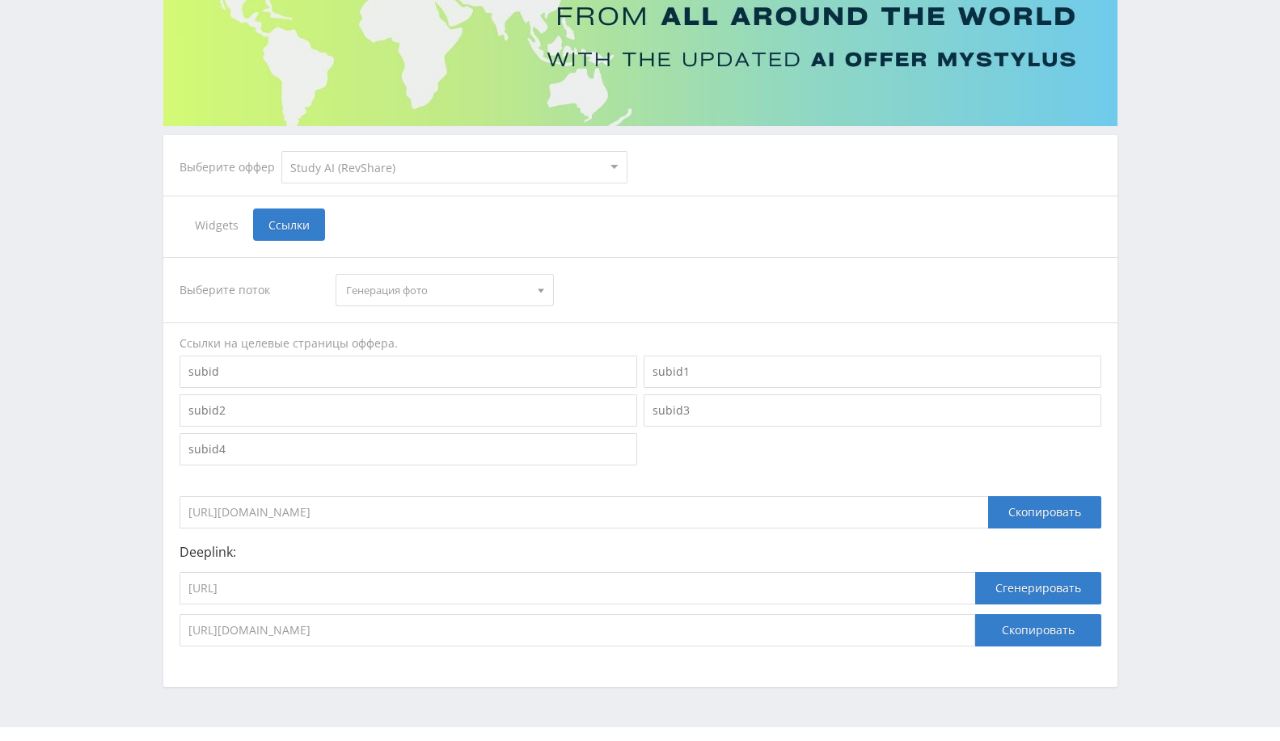
scroll to position [230, 0]
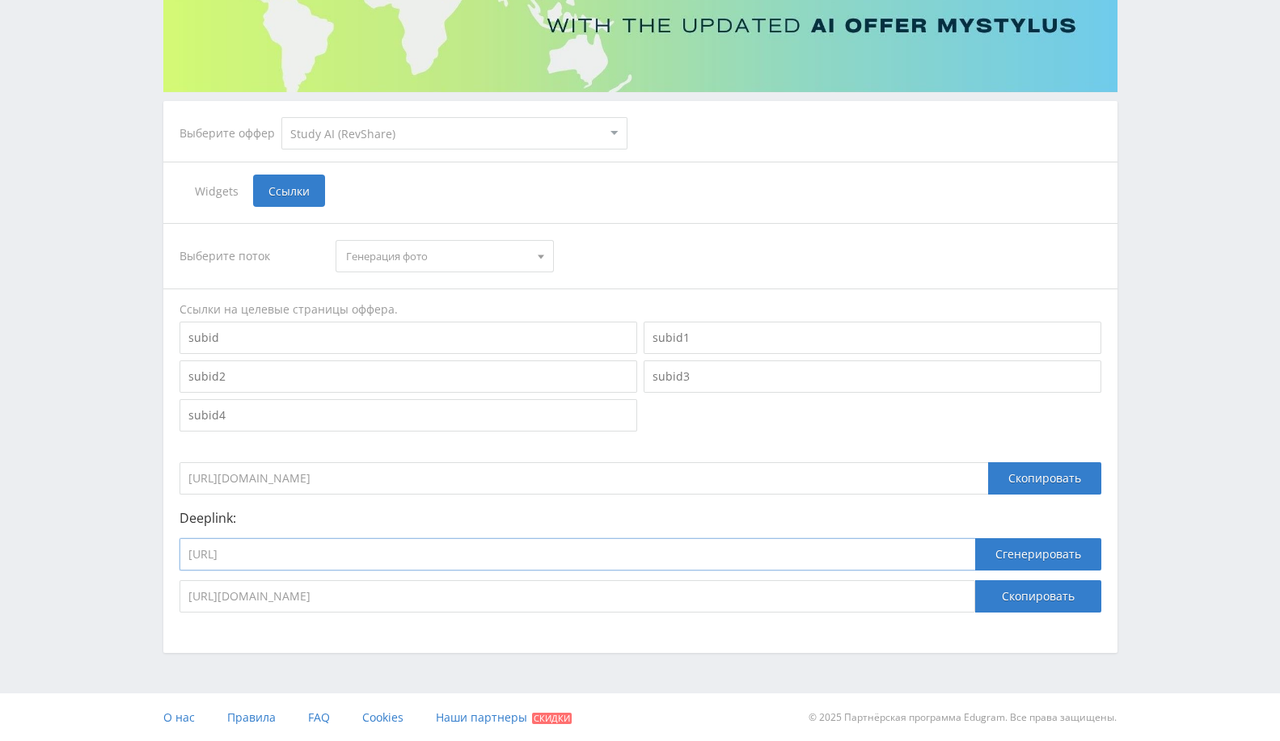
click at [847, 553] on input "[URL]" at bounding box center [577, 554] width 796 height 32
paste input "open_ai_image"
type input "[URL]"
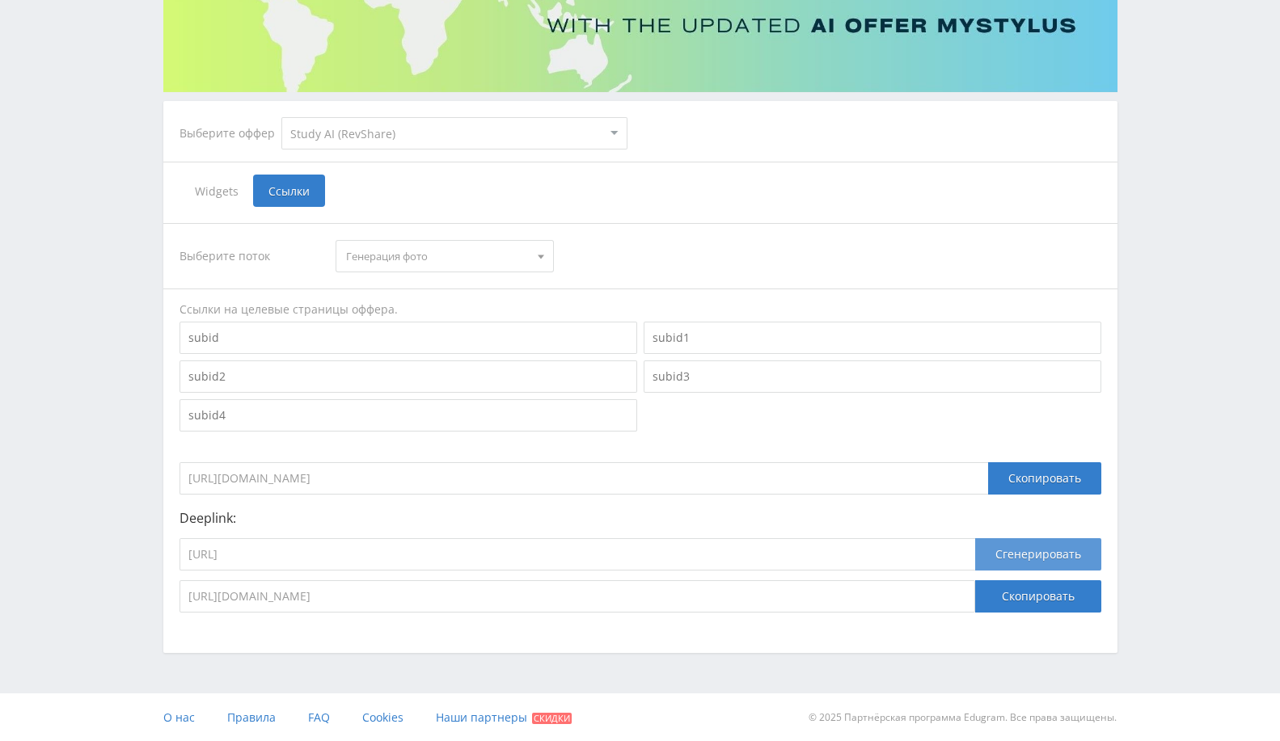
click at [1020, 559] on button "Сгенерировать" at bounding box center [1038, 554] width 126 height 32
click at [1032, 553] on button "Сгенерировать" at bounding box center [1038, 554] width 126 height 32
click at [1037, 599] on button "Скопировать" at bounding box center [1038, 596] width 126 height 32
click at [1032, 593] on button "Скопировать" at bounding box center [1038, 596] width 126 height 32
click at [502, 264] on span "Генерация фото" at bounding box center [437, 256] width 183 height 31
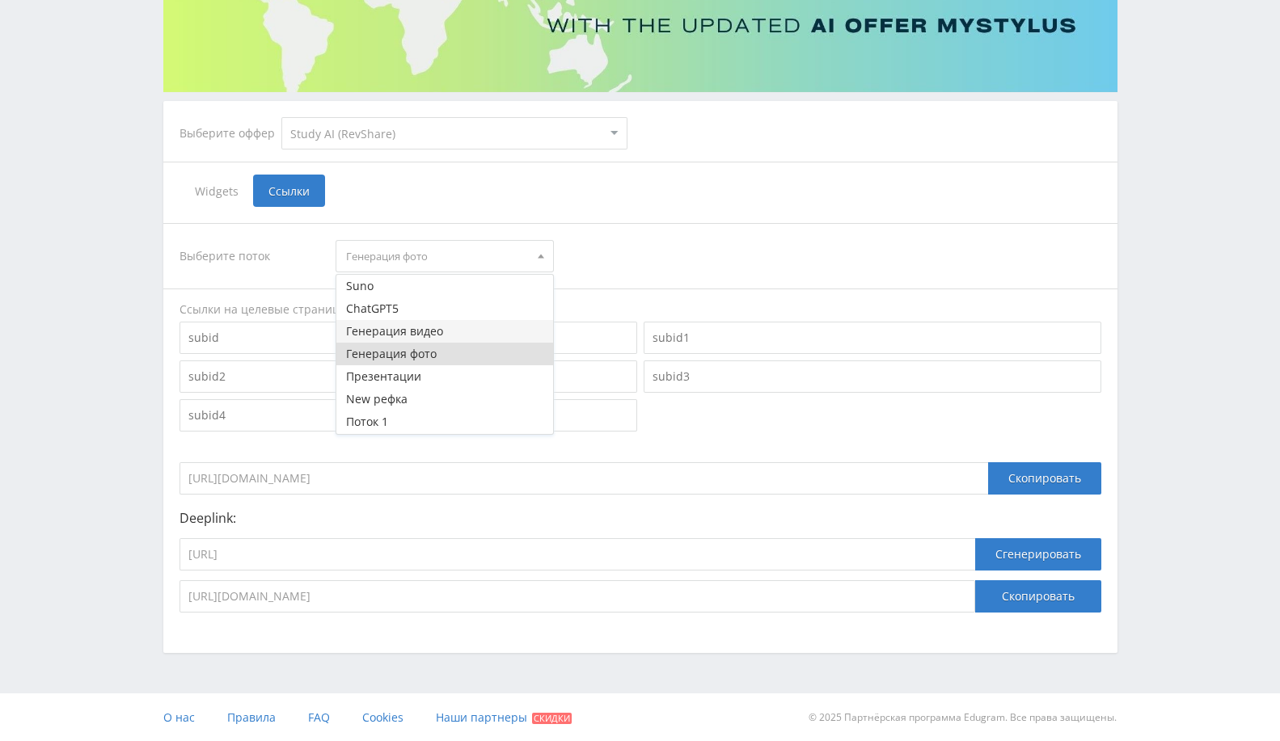
click at [457, 327] on button "Генерация видео" at bounding box center [444, 331] width 217 height 23
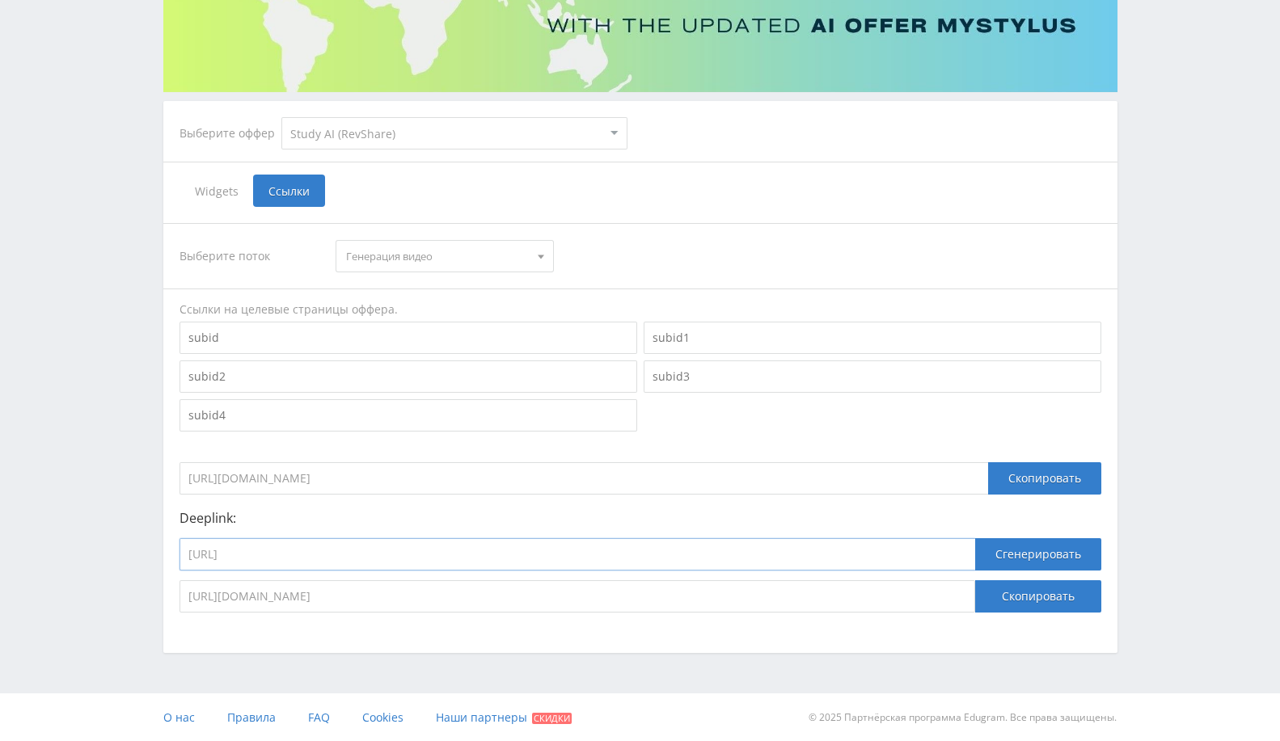
click at [462, 559] on input "[URL]" at bounding box center [577, 554] width 796 height 32
paste input "videogen"
type input "[URL]"
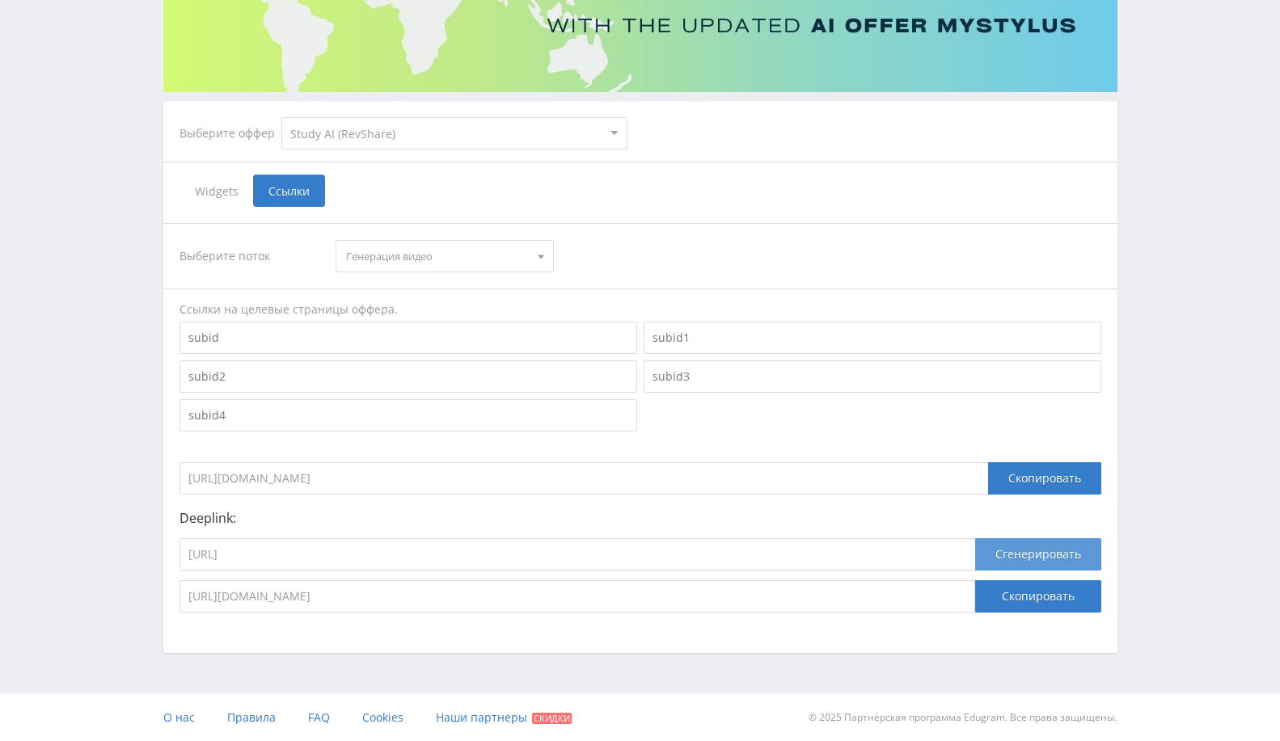
click at [1048, 555] on button "Сгенерировать" at bounding box center [1038, 554] width 126 height 32
click at [1044, 592] on button "Скопировать" at bounding box center [1038, 596] width 126 height 32
click at [463, 253] on span "Генерация видео" at bounding box center [437, 256] width 183 height 31
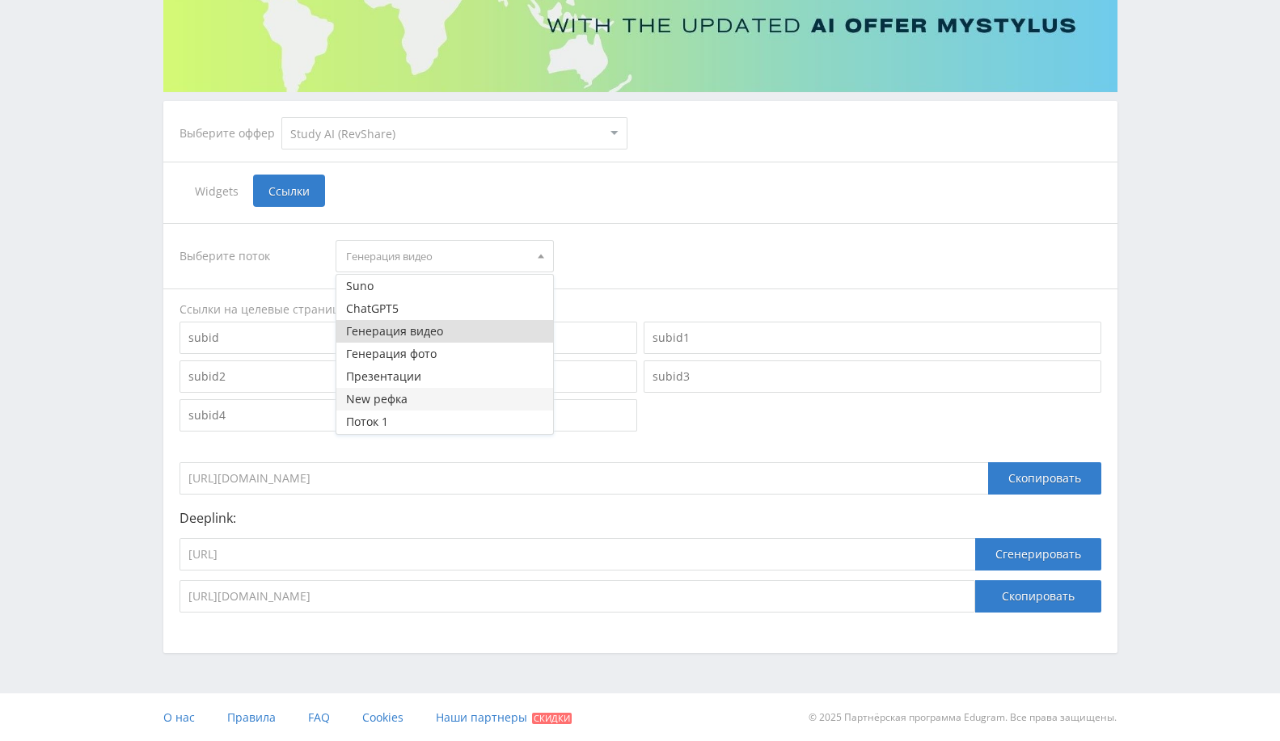
click at [438, 398] on button "New рефка" at bounding box center [444, 399] width 217 height 23
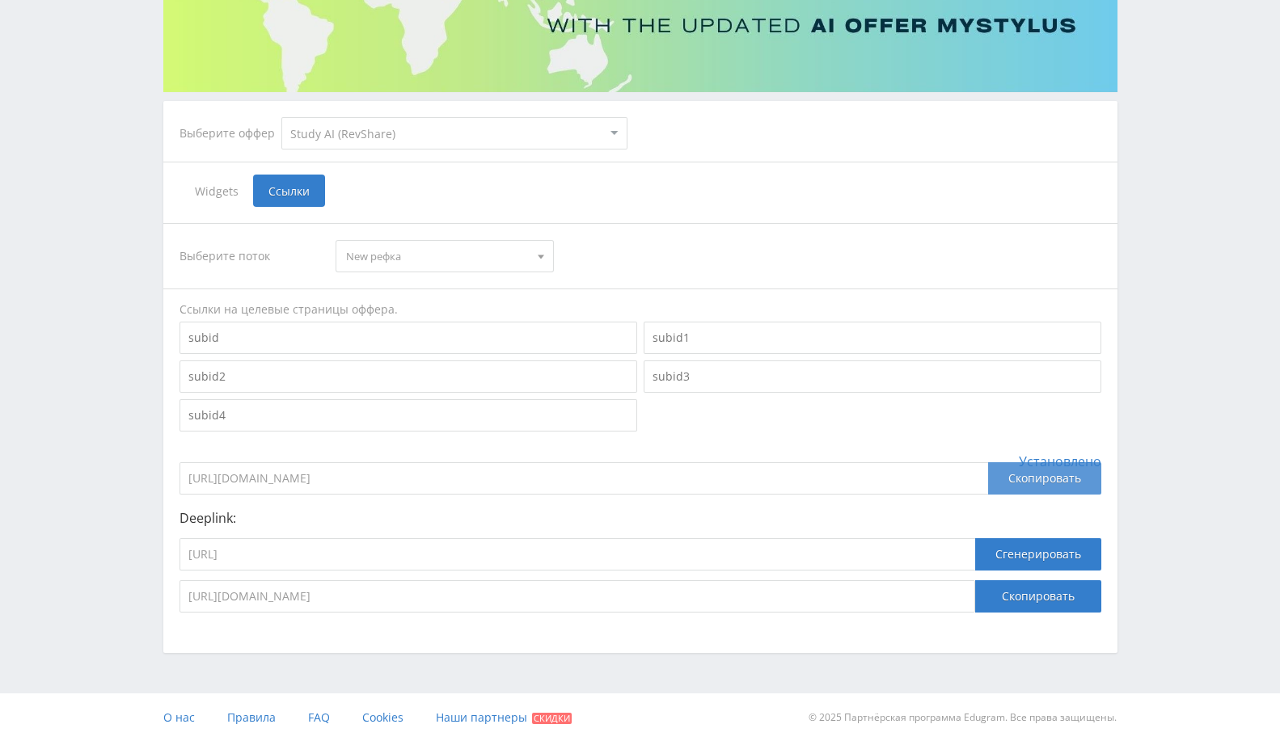
click at [1049, 476] on div "Скопировать" at bounding box center [1044, 478] width 113 height 32
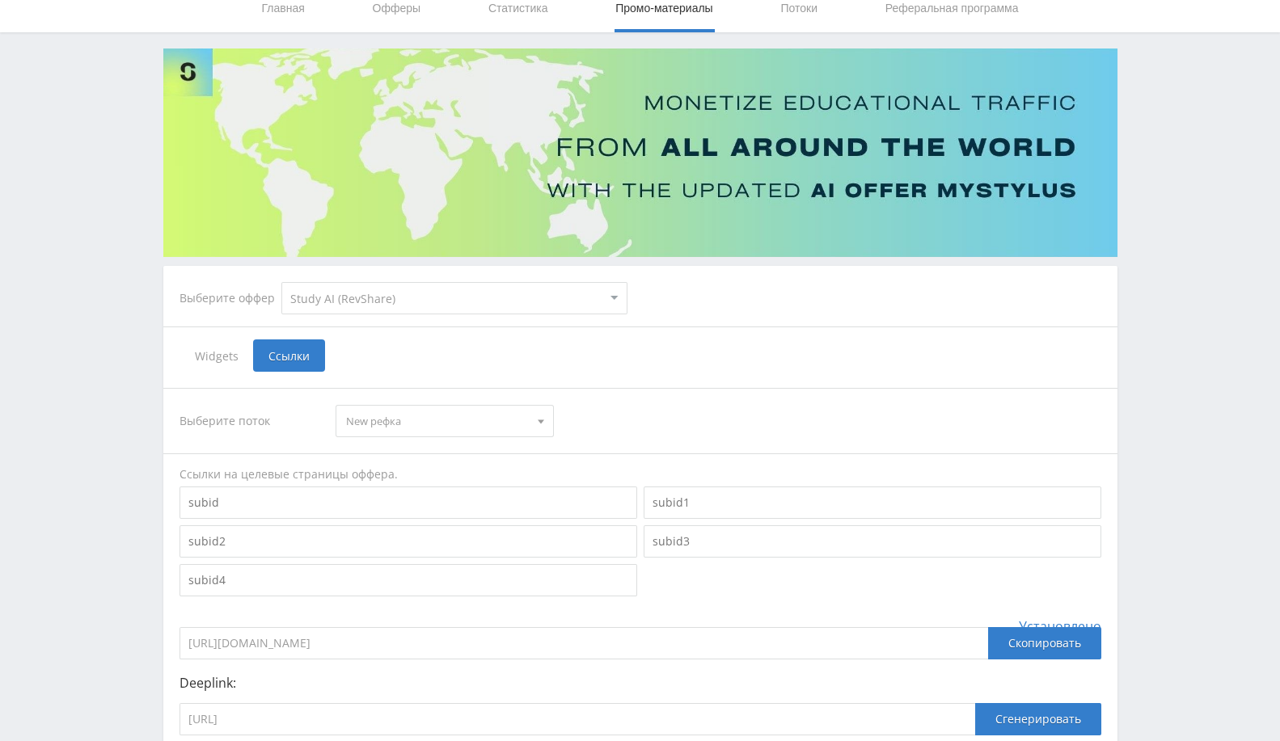
scroll to position [0, 0]
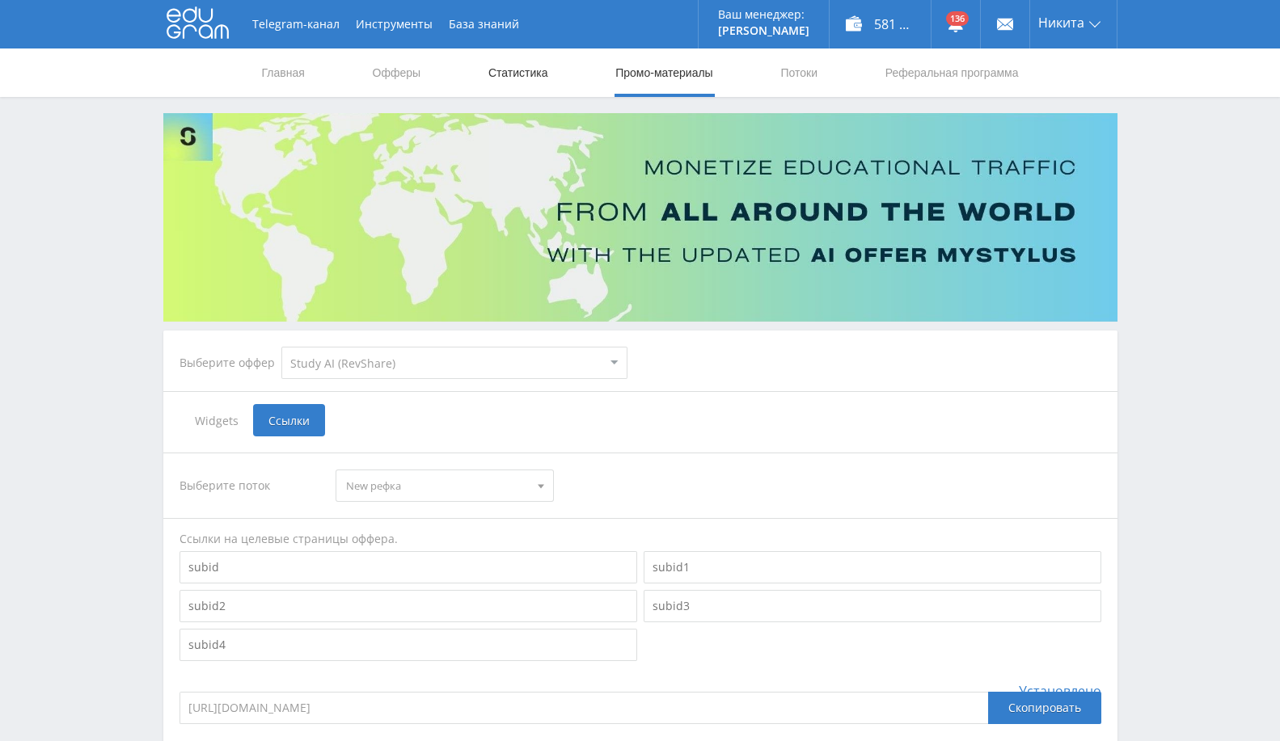
click at [509, 61] on link "Статистика" at bounding box center [518, 73] width 63 height 49
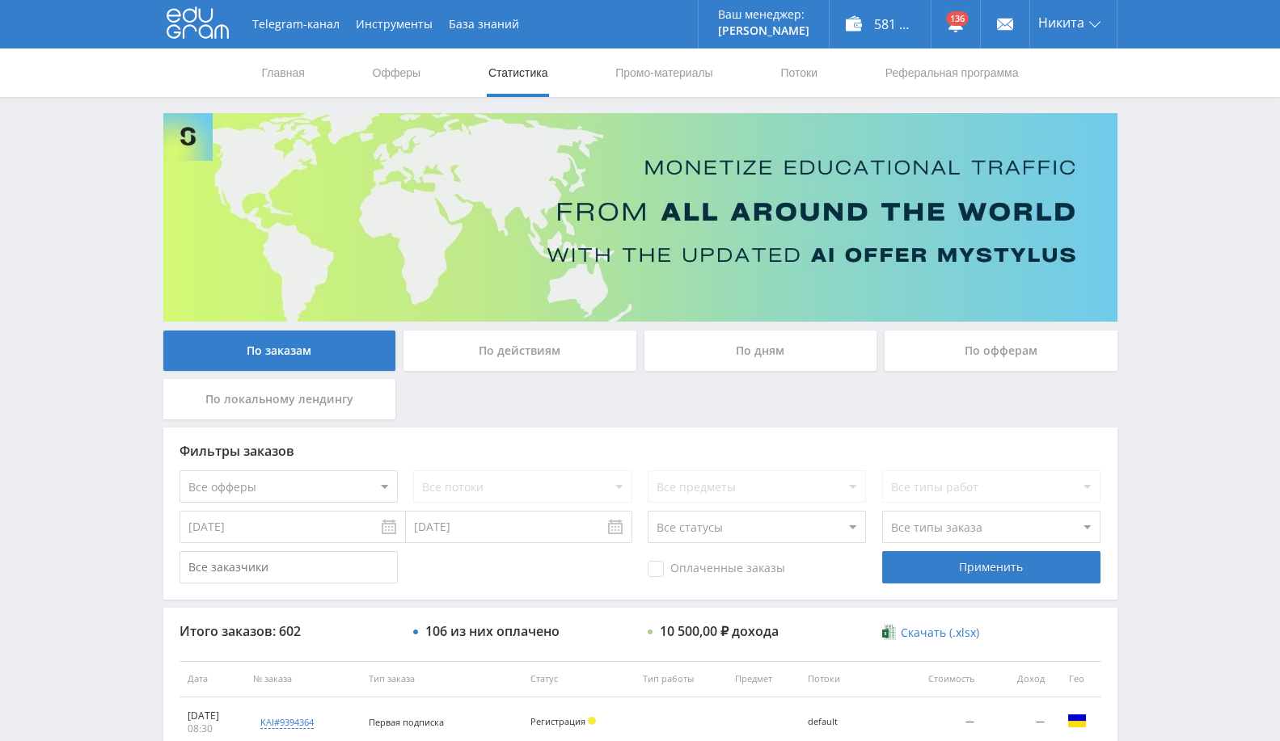
click at [806, 350] on div "По дням" at bounding box center [760, 351] width 233 height 40
click at [0, 0] on input "По дням" at bounding box center [0, 0] width 0 height 0
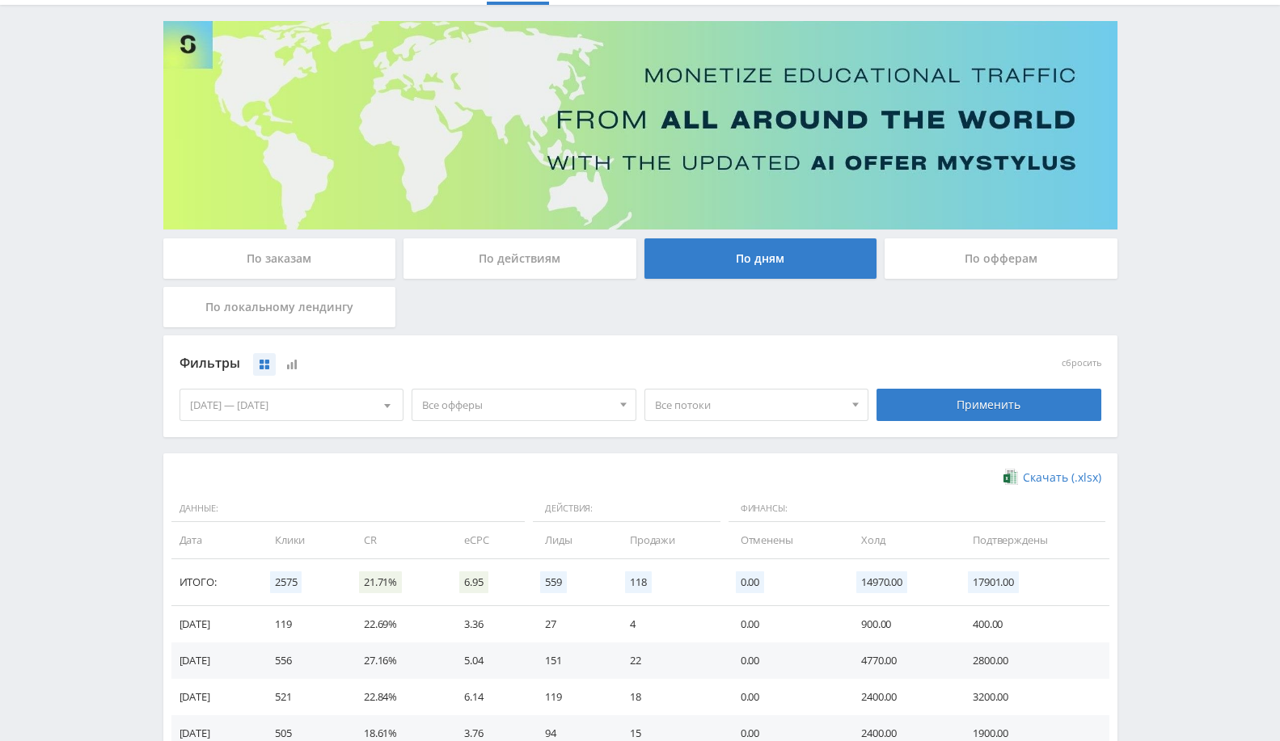
scroll to position [179, 0]
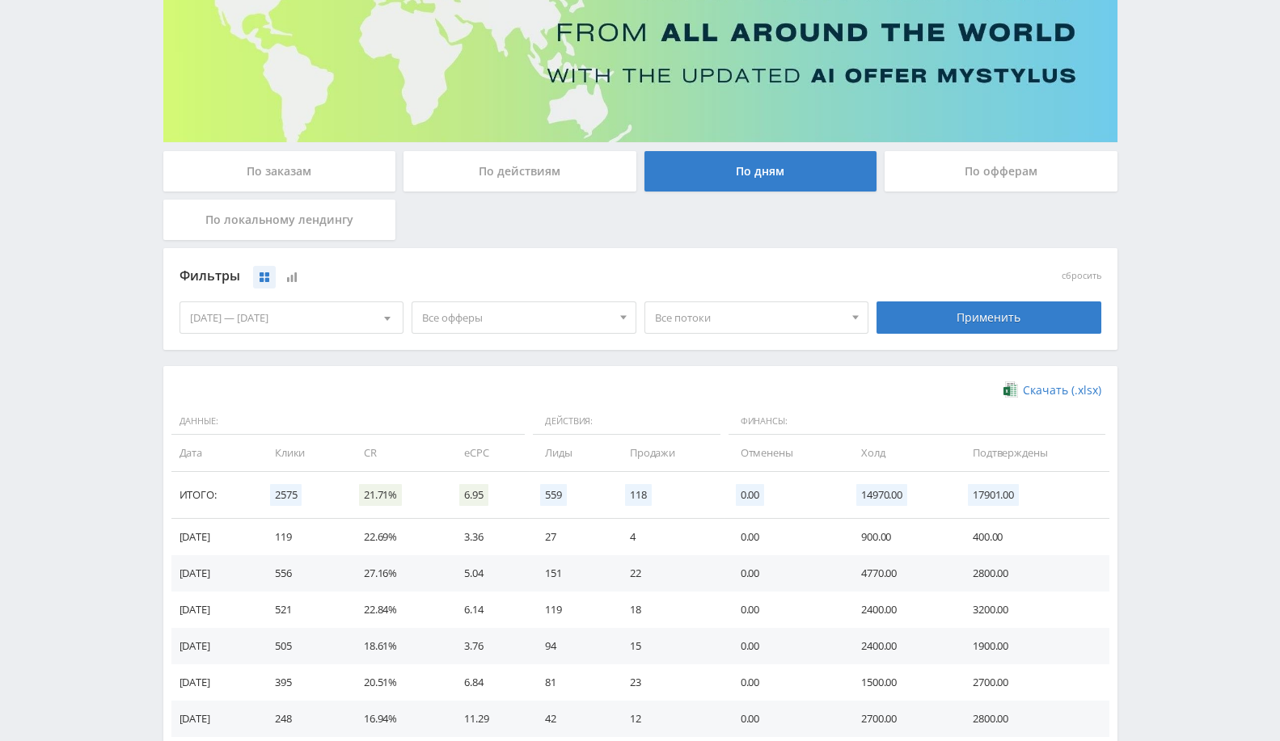
click at [480, 326] on span "Все офферы" at bounding box center [516, 317] width 189 height 31
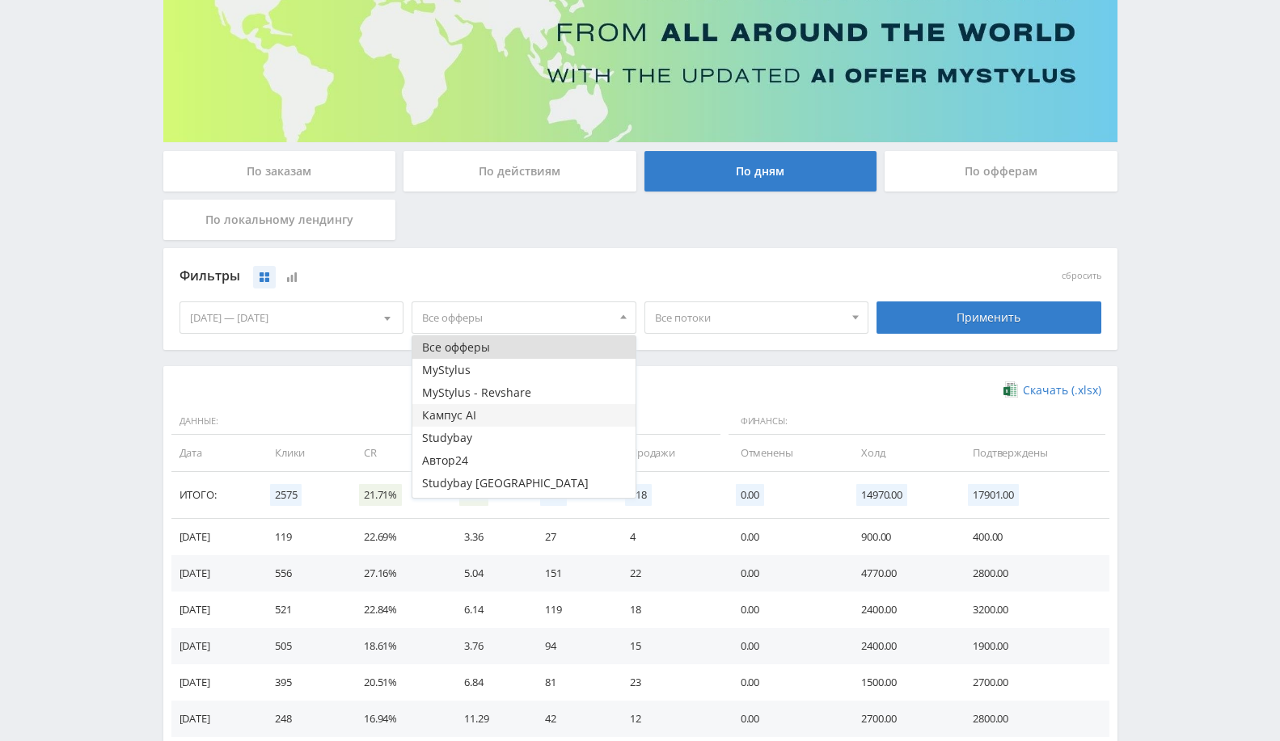
click at [502, 414] on button "Кампус AI" at bounding box center [523, 415] width 223 height 23
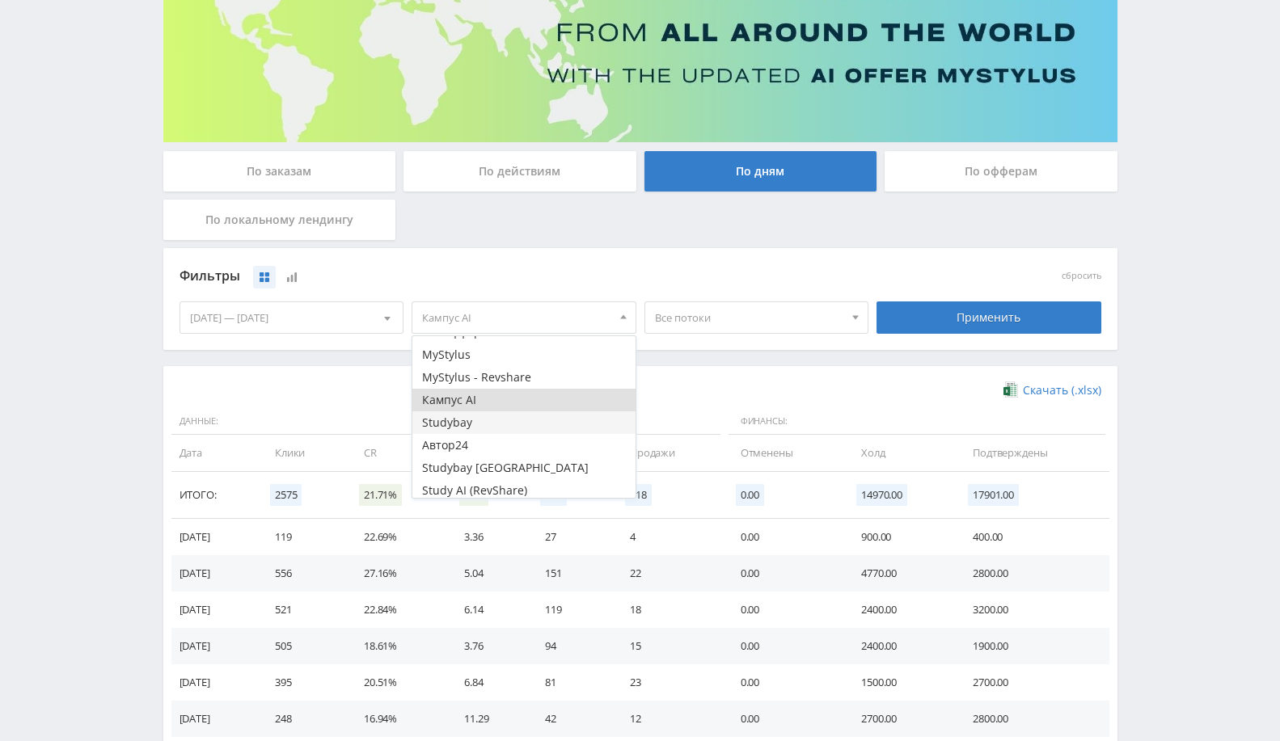
scroll to position [19, 0]
click at [496, 482] on button "Study AI (RevShare)" at bounding box center [523, 486] width 223 height 23
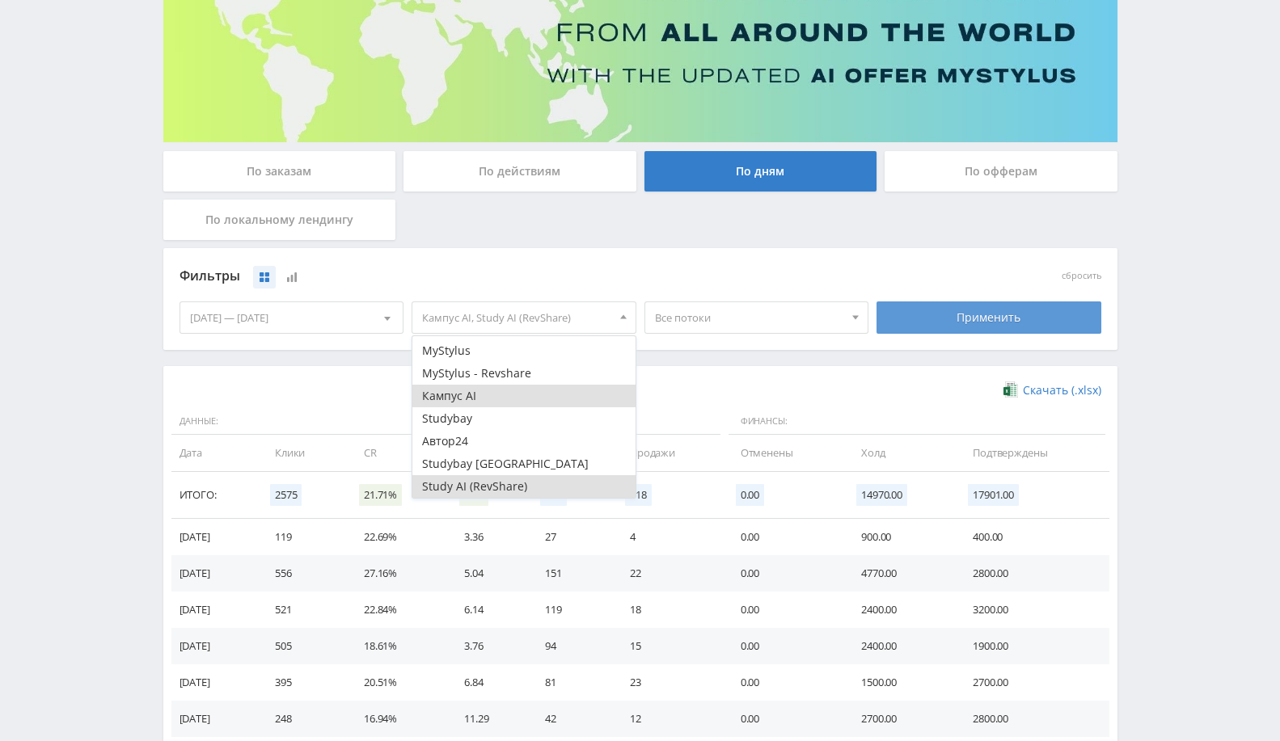
click at [968, 319] on div "Применить" at bounding box center [988, 318] width 225 height 32
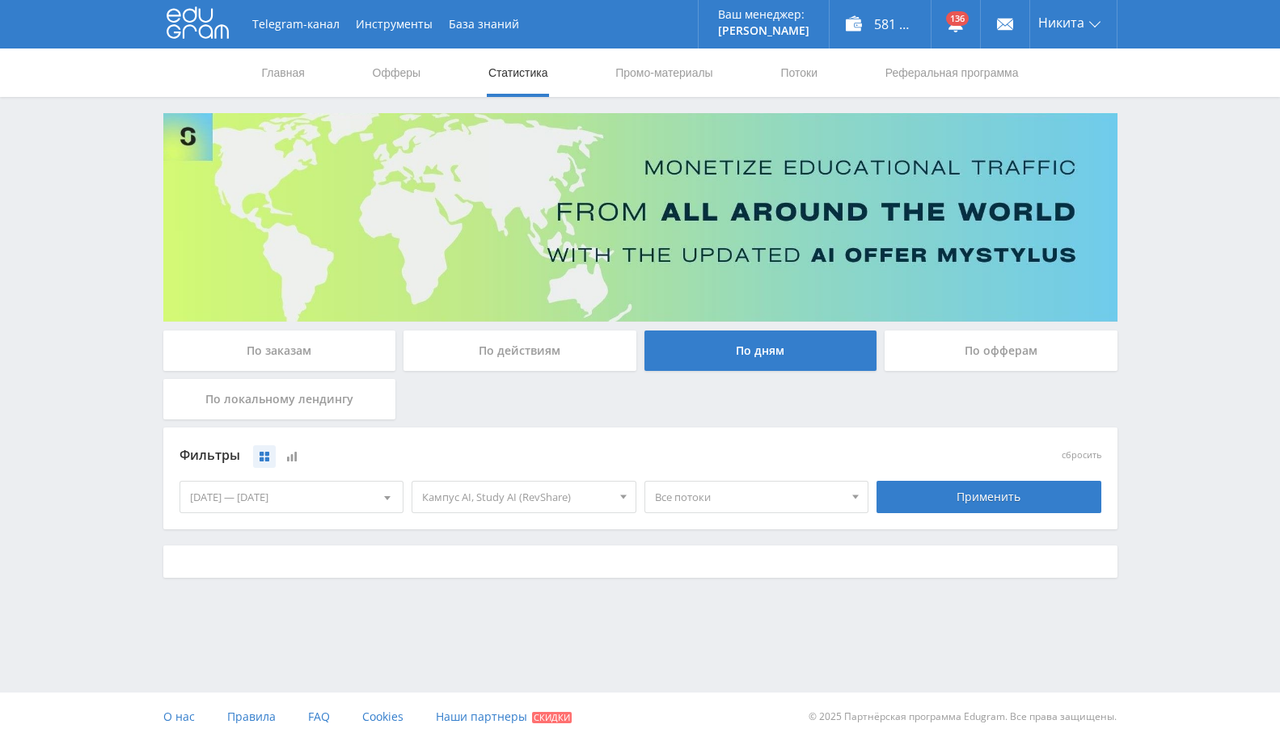
scroll to position [0, 0]
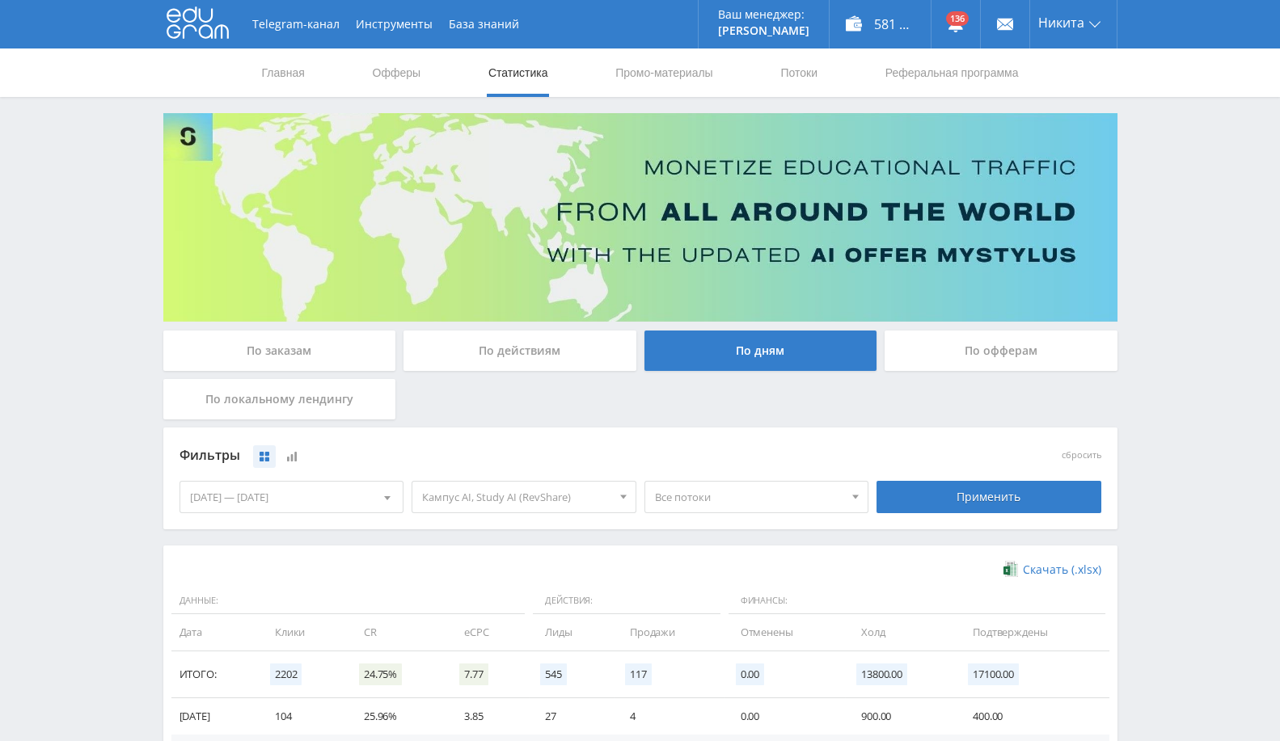
click at [508, 483] on span "Кампус AI, Study AI (RevShare)" at bounding box center [516, 497] width 189 height 31
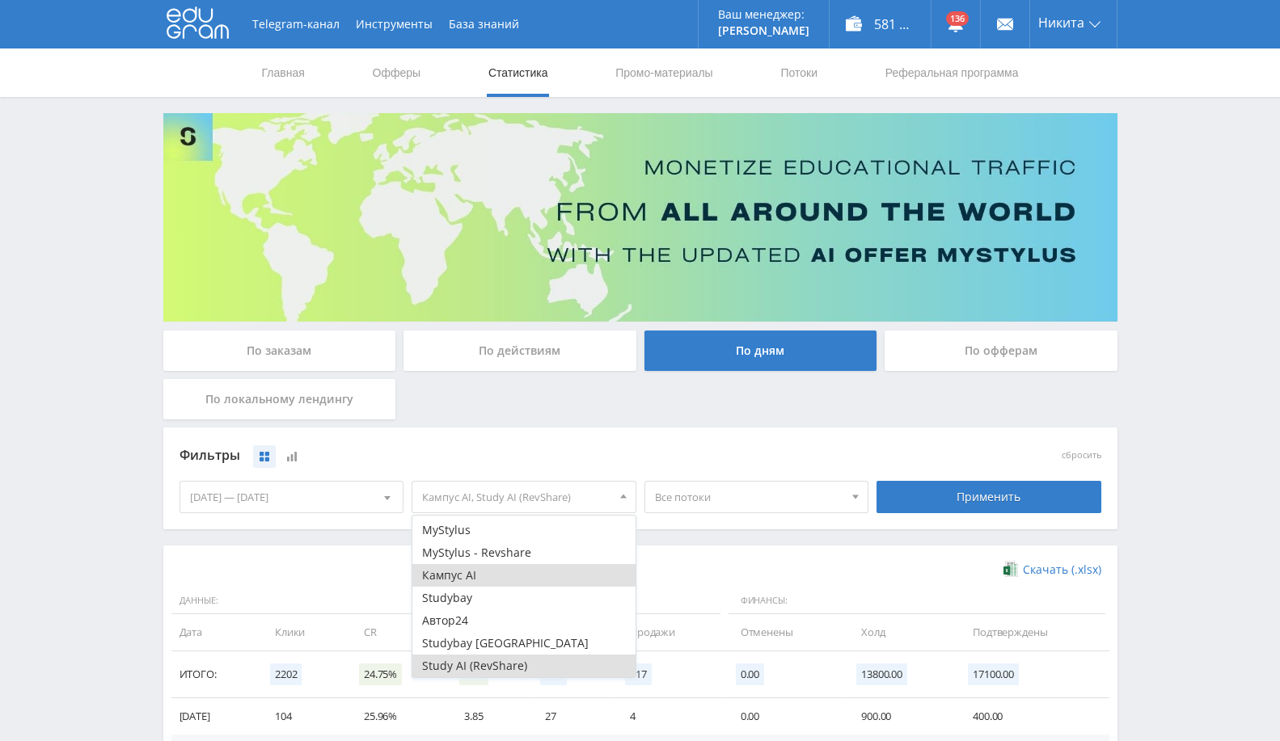
click at [478, 580] on button "Кампус AI" at bounding box center [523, 575] width 223 height 23
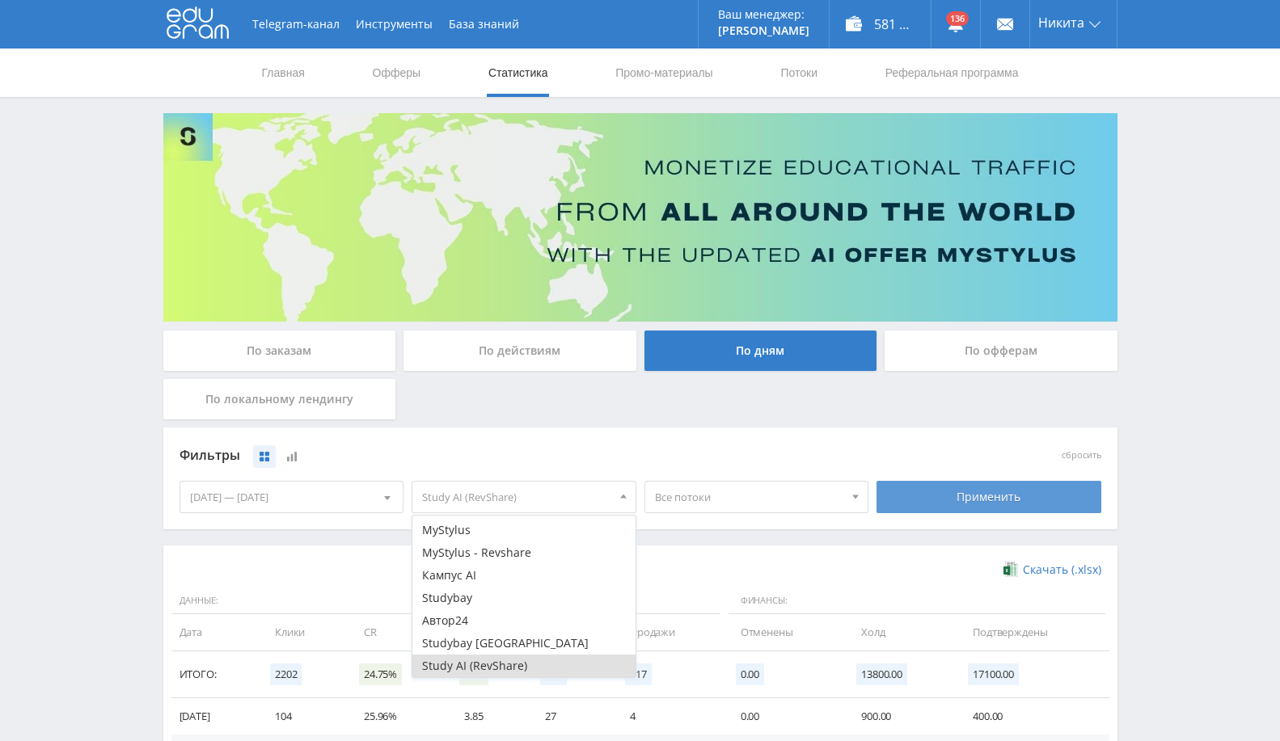
click at [973, 484] on div "Применить" at bounding box center [988, 497] width 225 height 32
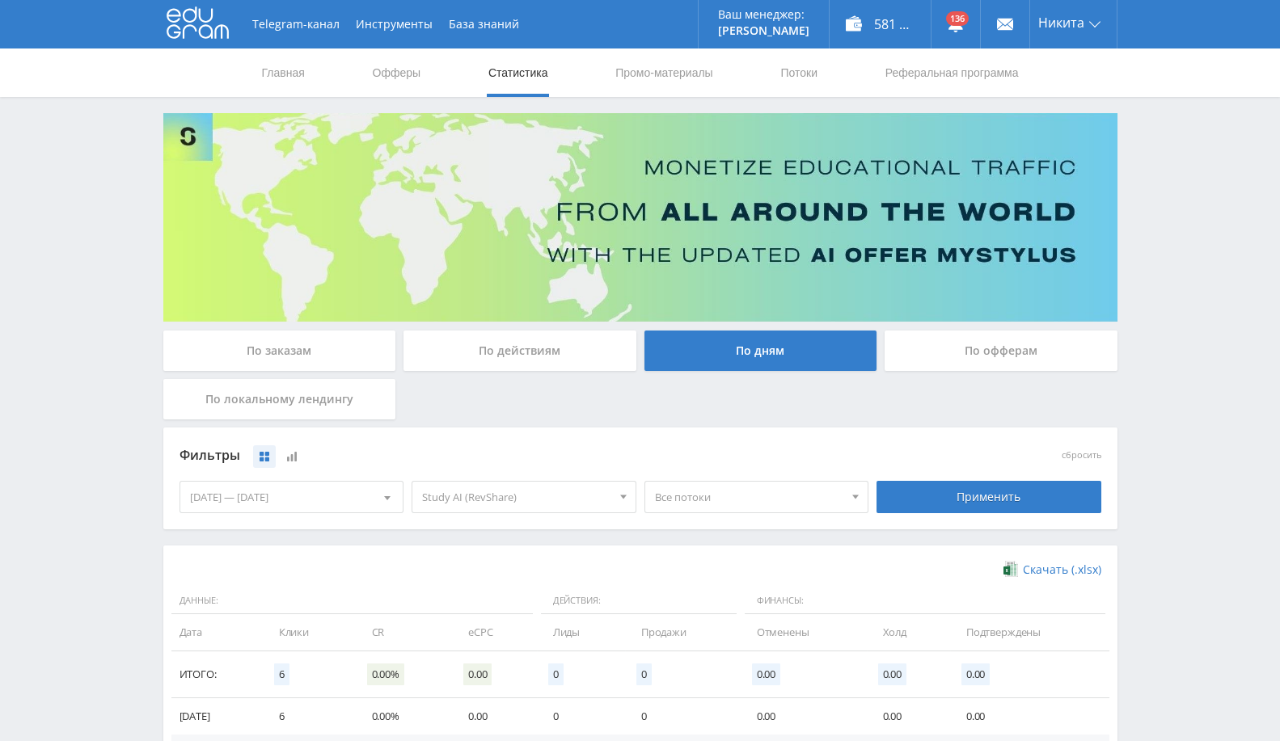
click at [710, 490] on span "Все потоки" at bounding box center [749, 497] width 189 height 31
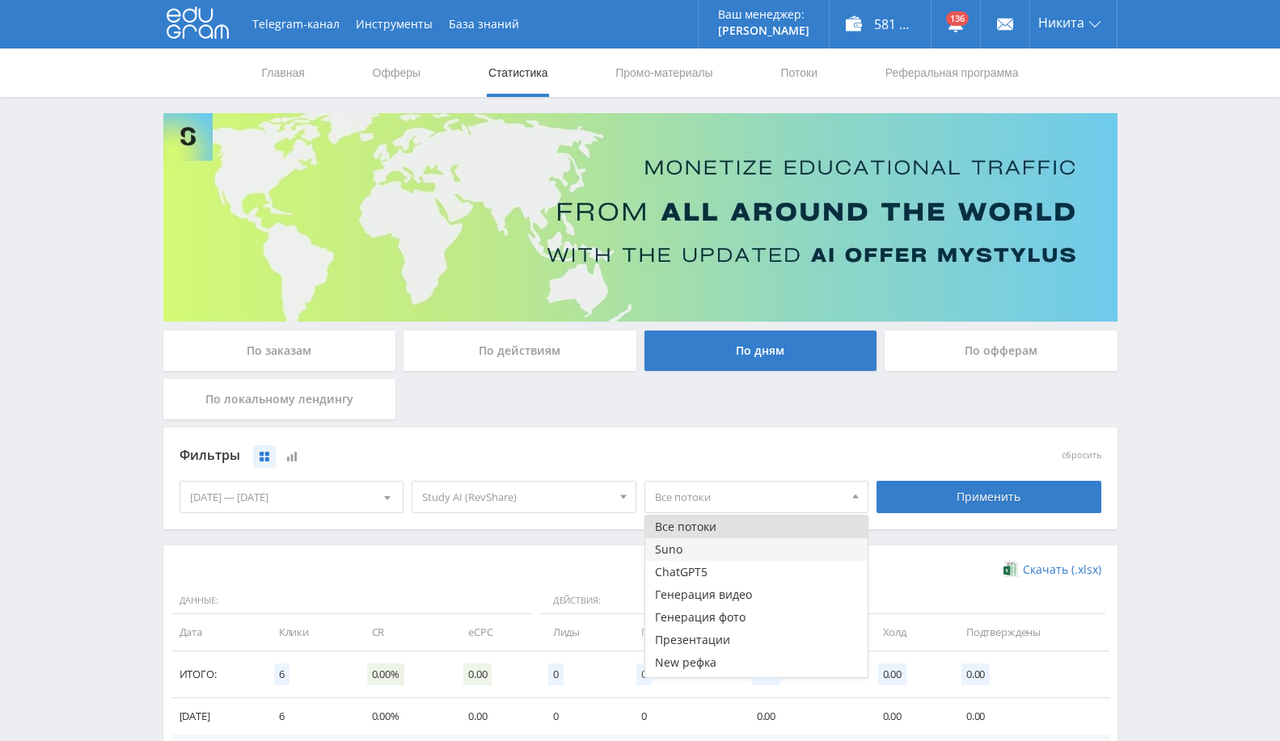
drag, startPoint x: 723, startPoint y: 551, endPoint x: 888, endPoint y: 526, distance: 166.7
click at [721, 551] on button "Suno" at bounding box center [756, 549] width 223 height 23
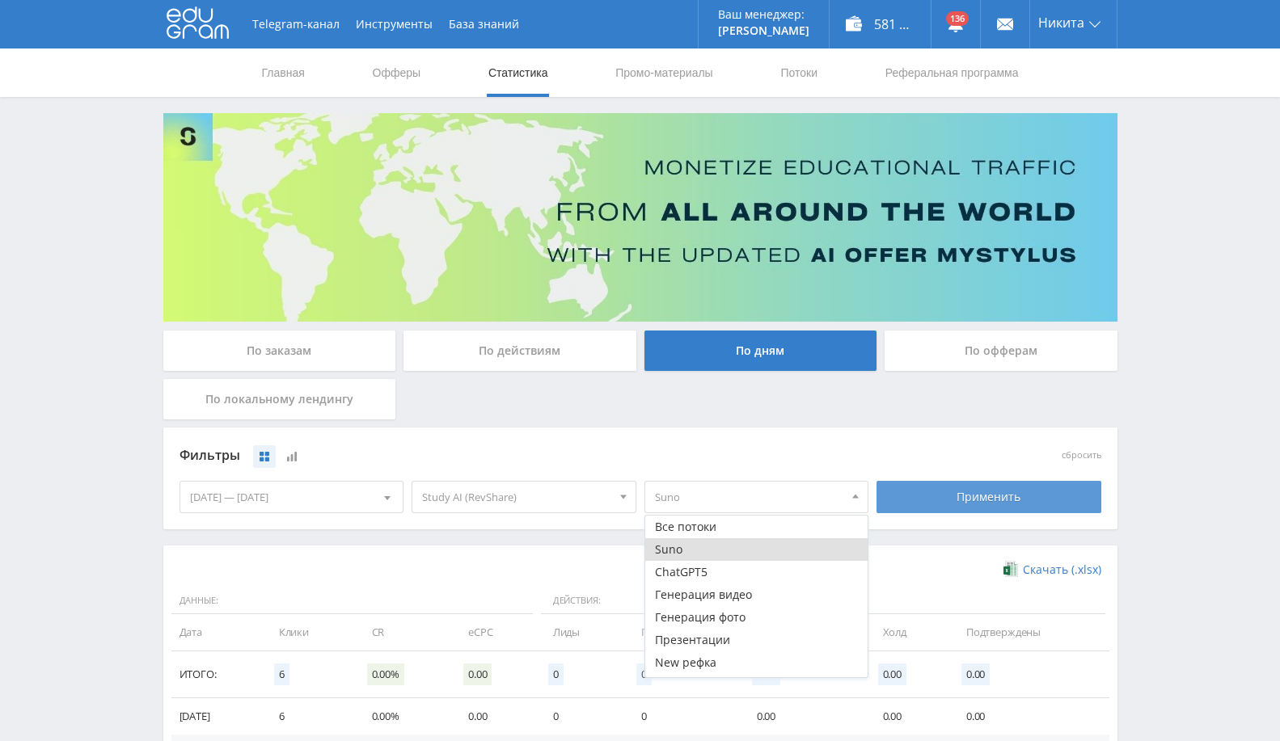
click at [1011, 497] on div "Применить" at bounding box center [988, 497] width 225 height 32
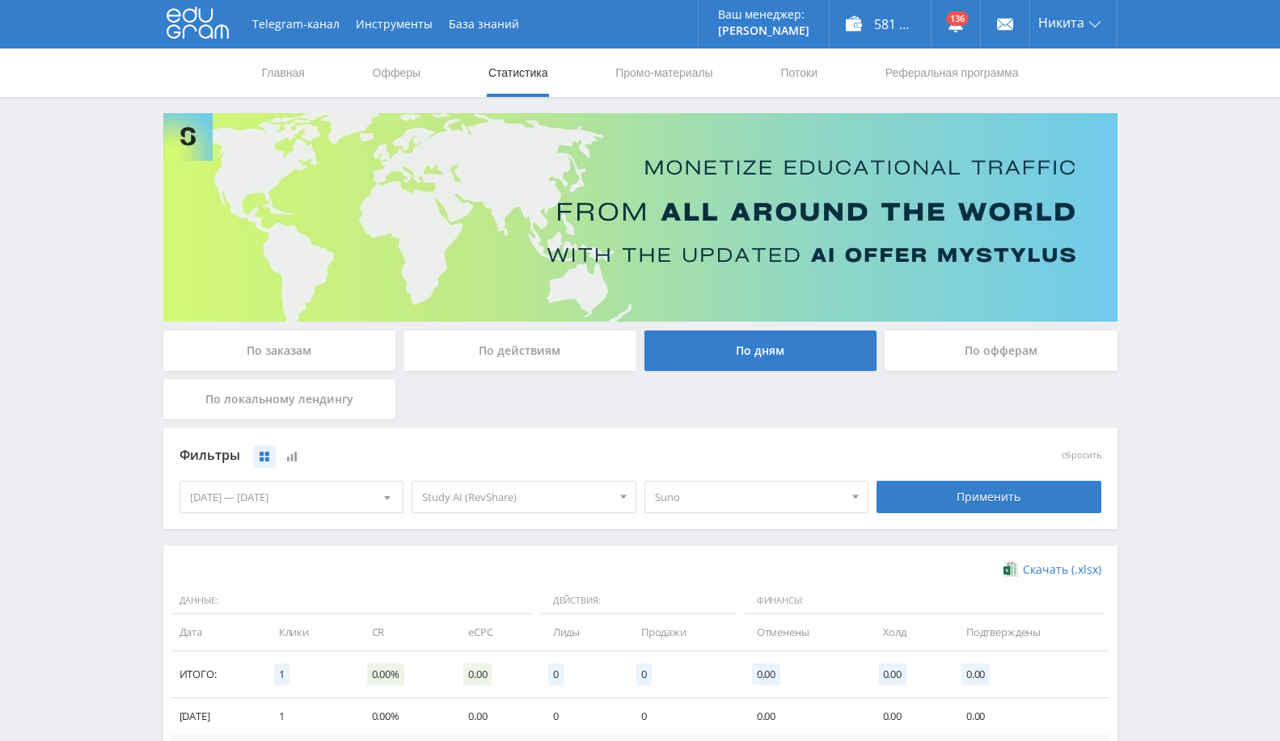
click at [744, 493] on span "Suno" at bounding box center [749, 497] width 189 height 31
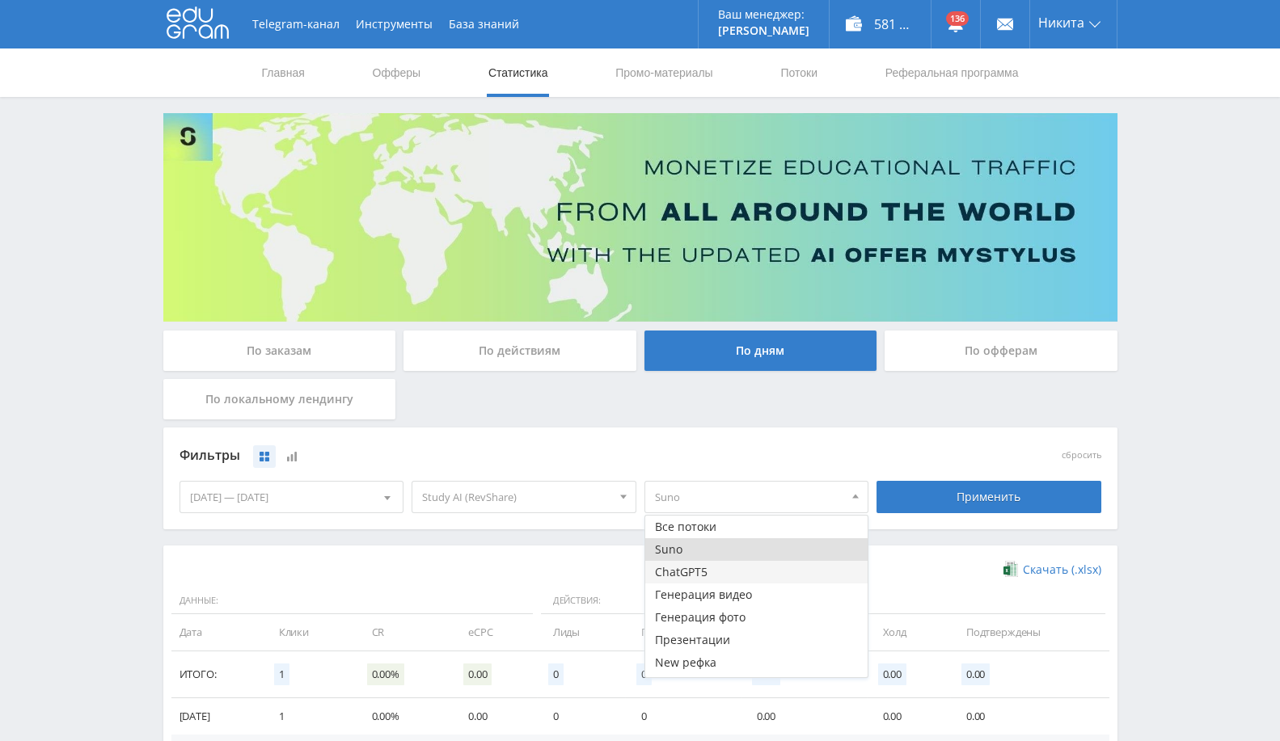
click at [722, 576] on button "ChatGPT5" at bounding box center [756, 572] width 223 height 23
drag, startPoint x: 1016, startPoint y: 477, endPoint x: 984, endPoint y: 500, distance: 39.9
click at [1015, 479] on div "Применить" at bounding box center [988, 497] width 233 height 45
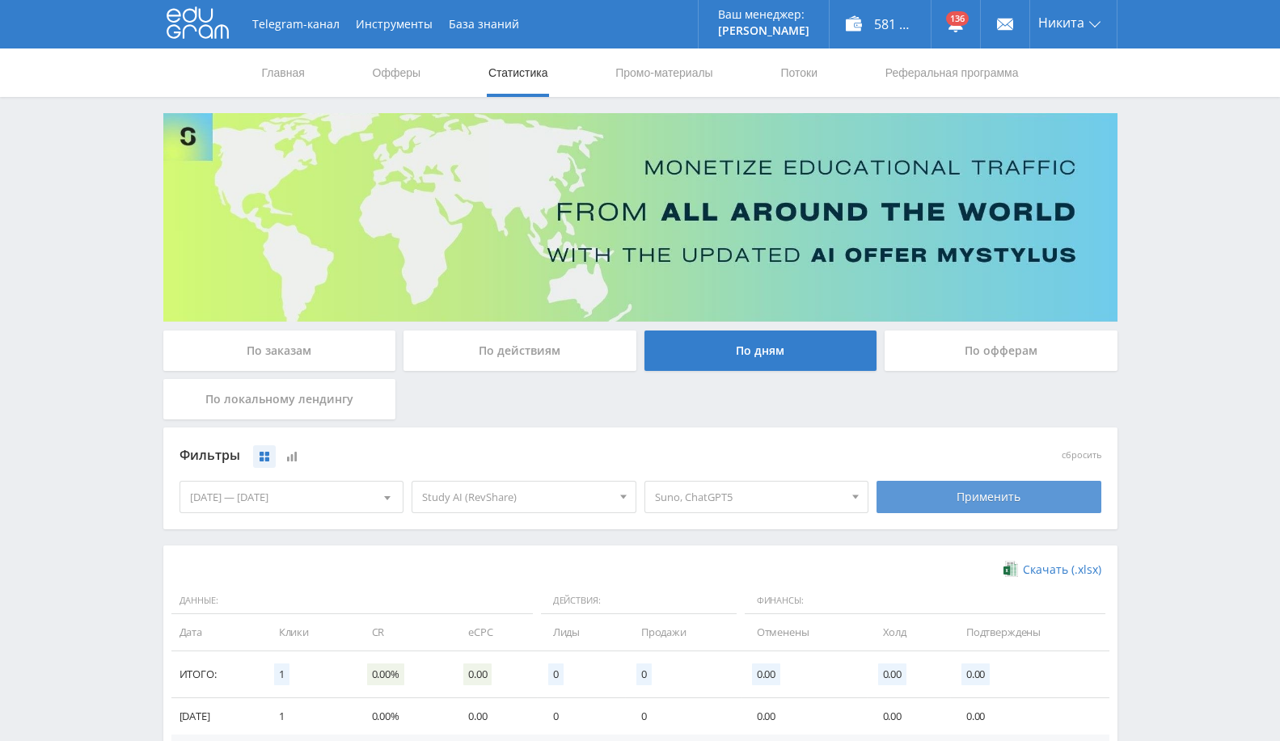
click at [942, 504] on div "Применить" at bounding box center [988, 497] width 225 height 32
click at [804, 496] on span "Suno, ChatGPT5" at bounding box center [749, 497] width 189 height 31
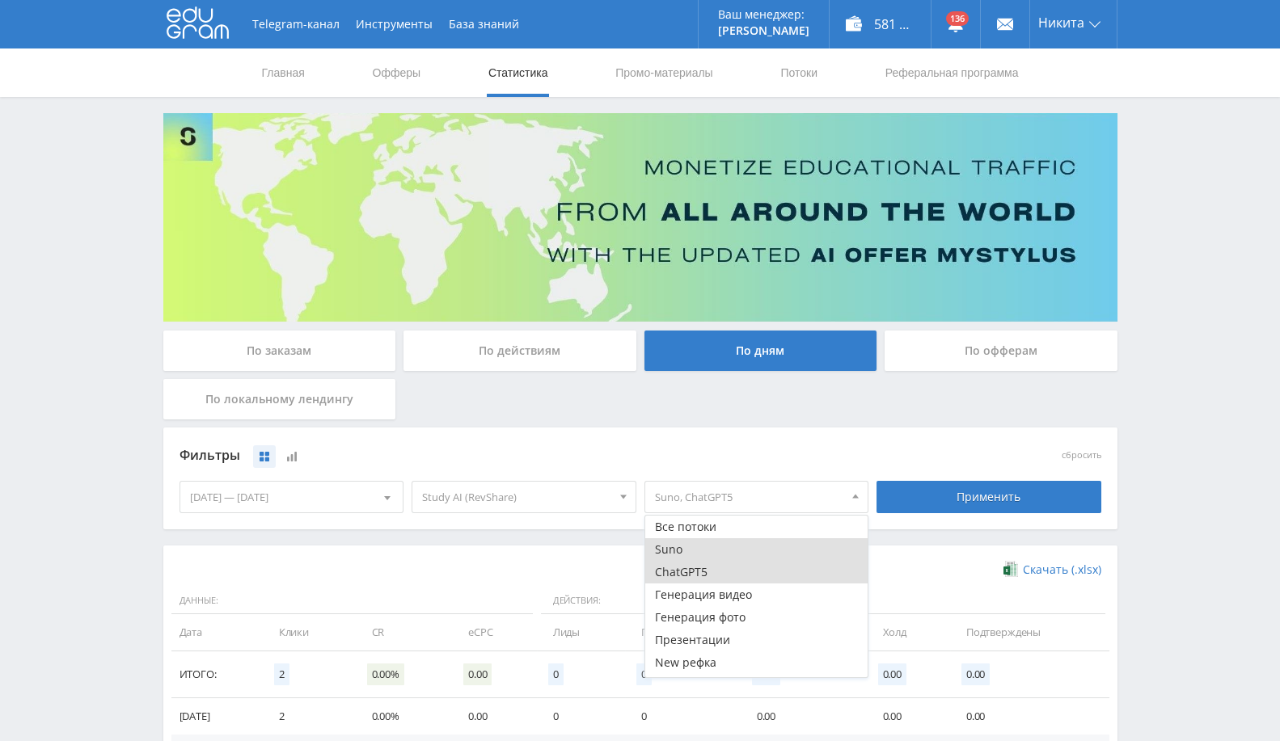
click at [702, 551] on button "Suno" at bounding box center [756, 549] width 223 height 23
drag, startPoint x: 700, startPoint y: 596, endPoint x: 706, endPoint y: 585, distance: 11.9
click at [701, 594] on button "Генерация видео" at bounding box center [756, 595] width 223 height 23
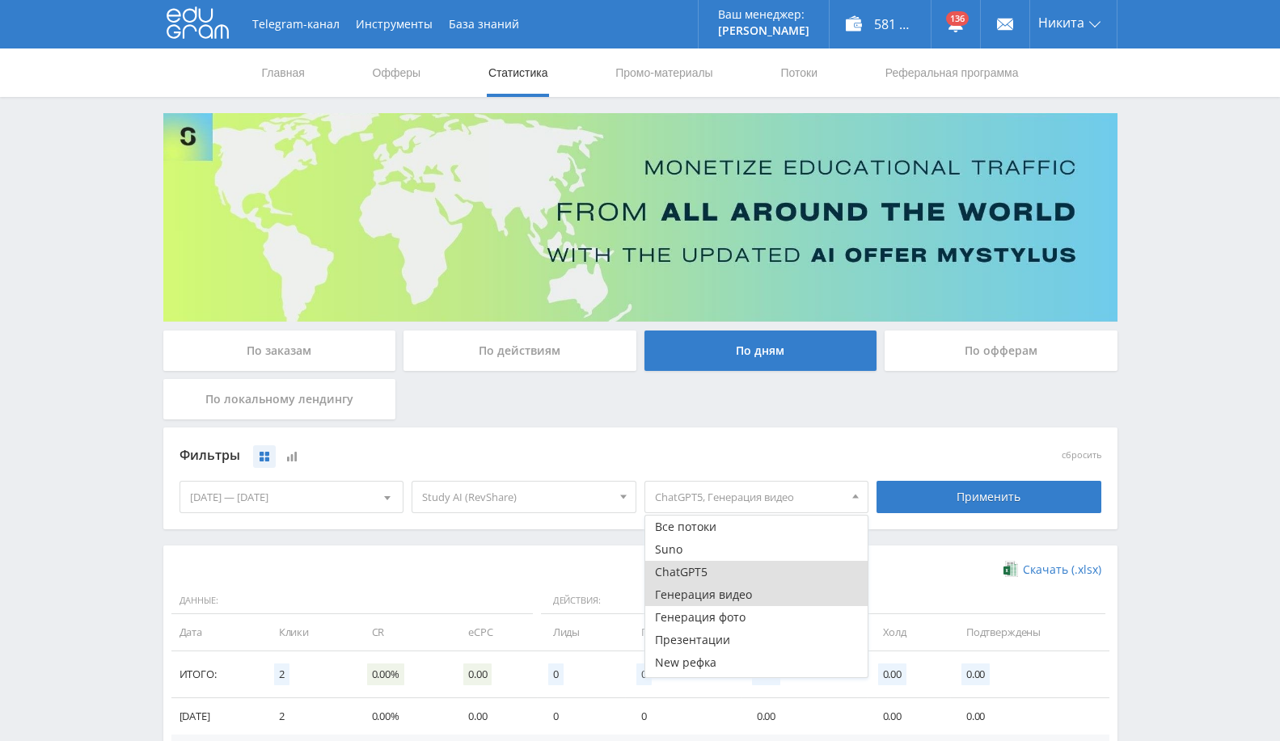
click at [718, 572] on button "ChatGPT5" at bounding box center [756, 572] width 223 height 23
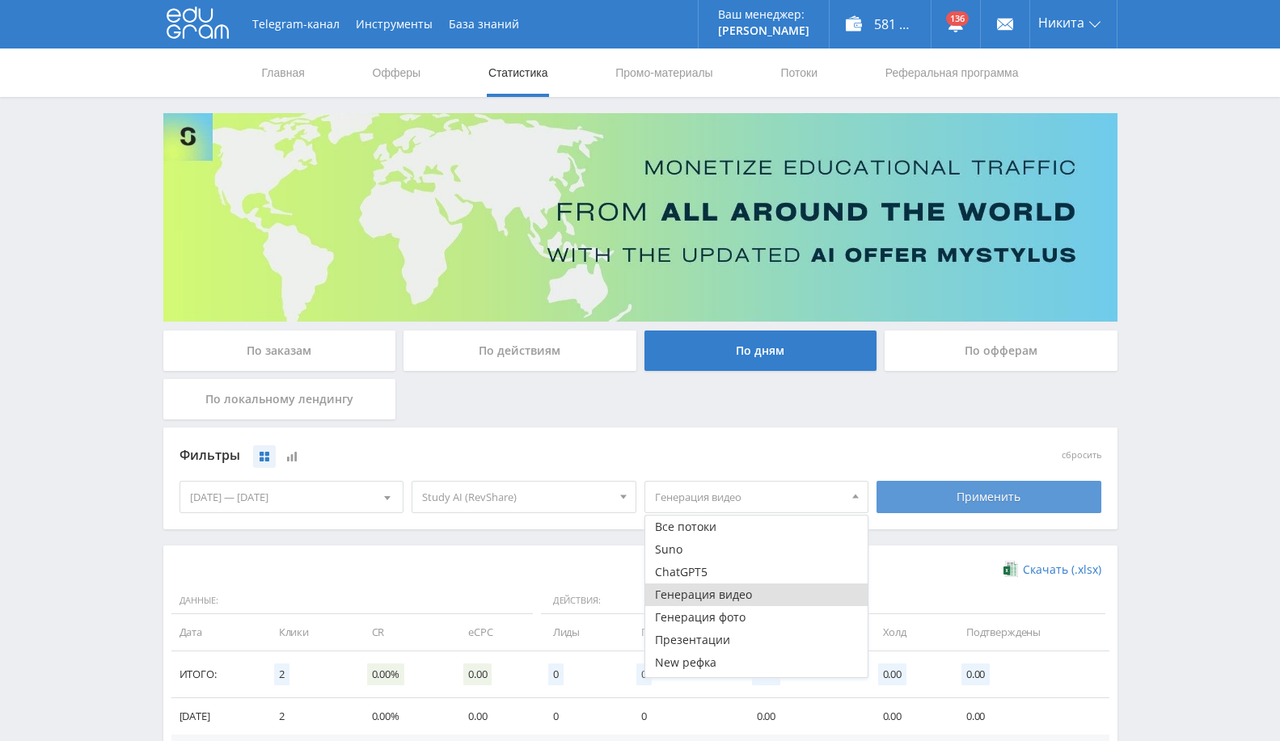
click at [970, 498] on div "Применить" at bounding box center [988, 497] width 225 height 32
